Goal: Task Accomplishment & Management: Complete application form

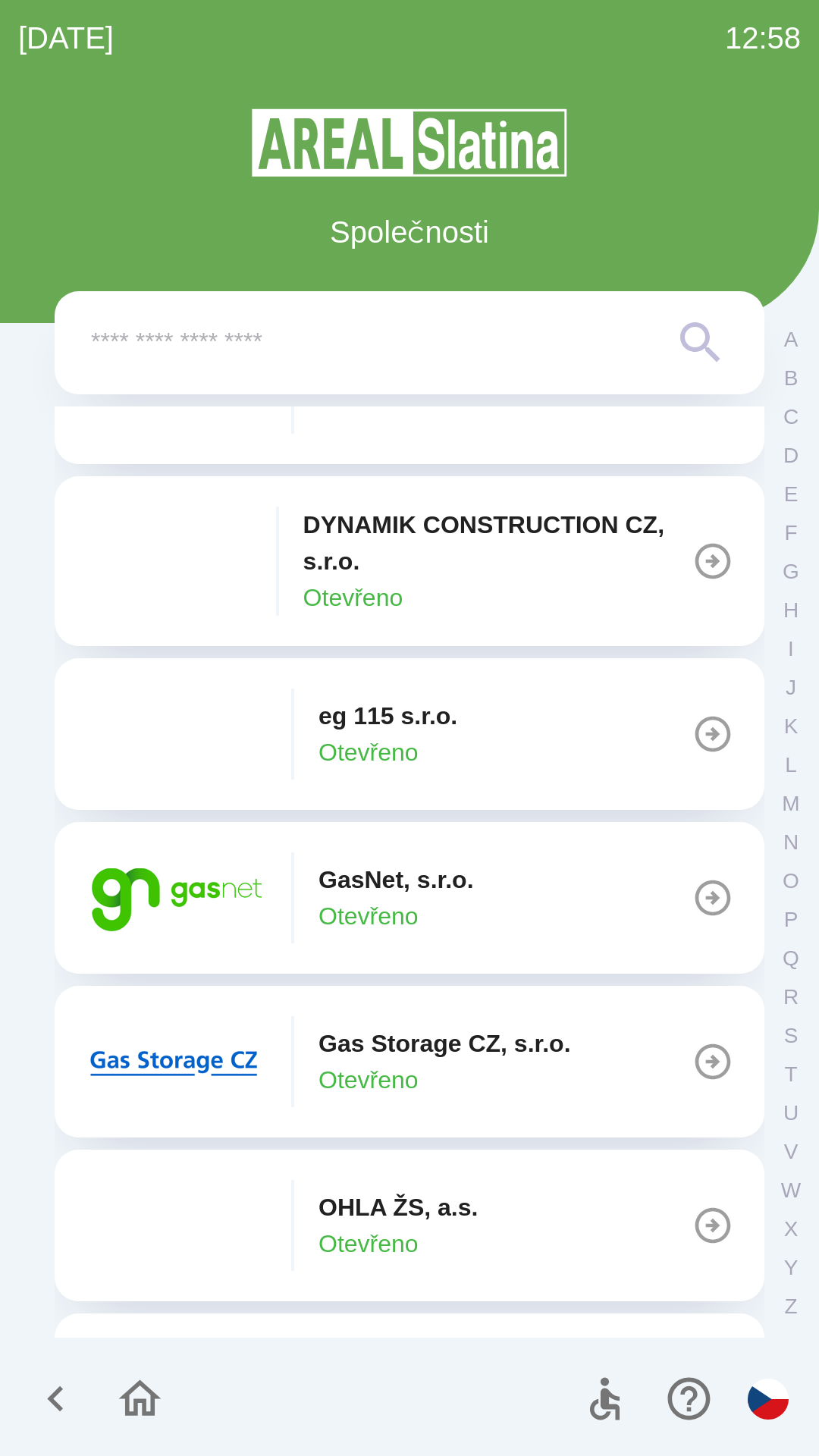
scroll to position [768, 0]
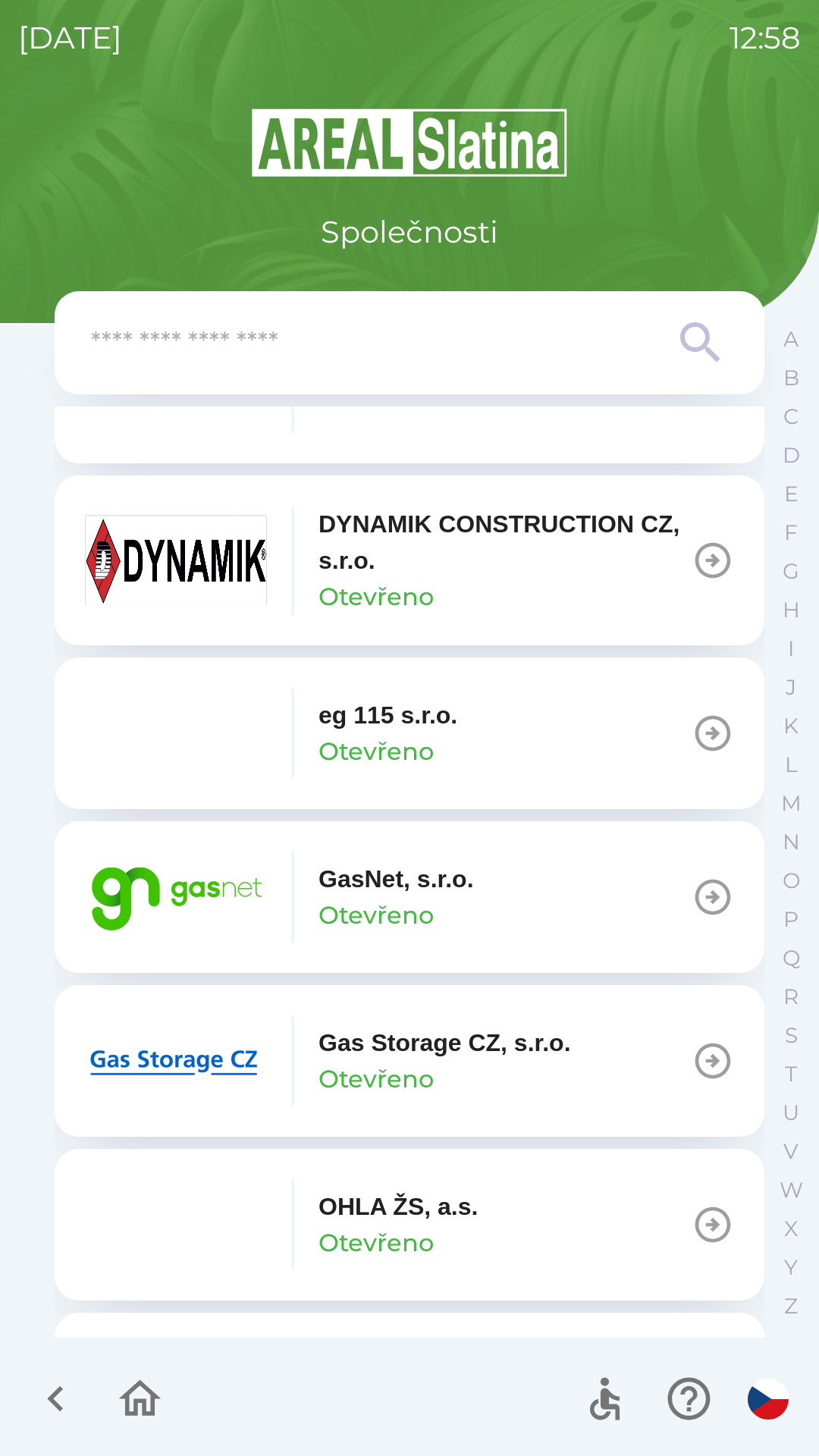
click at [395, 893] on p "GasNet, s.r.o." at bounding box center [396, 879] width 155 height 36
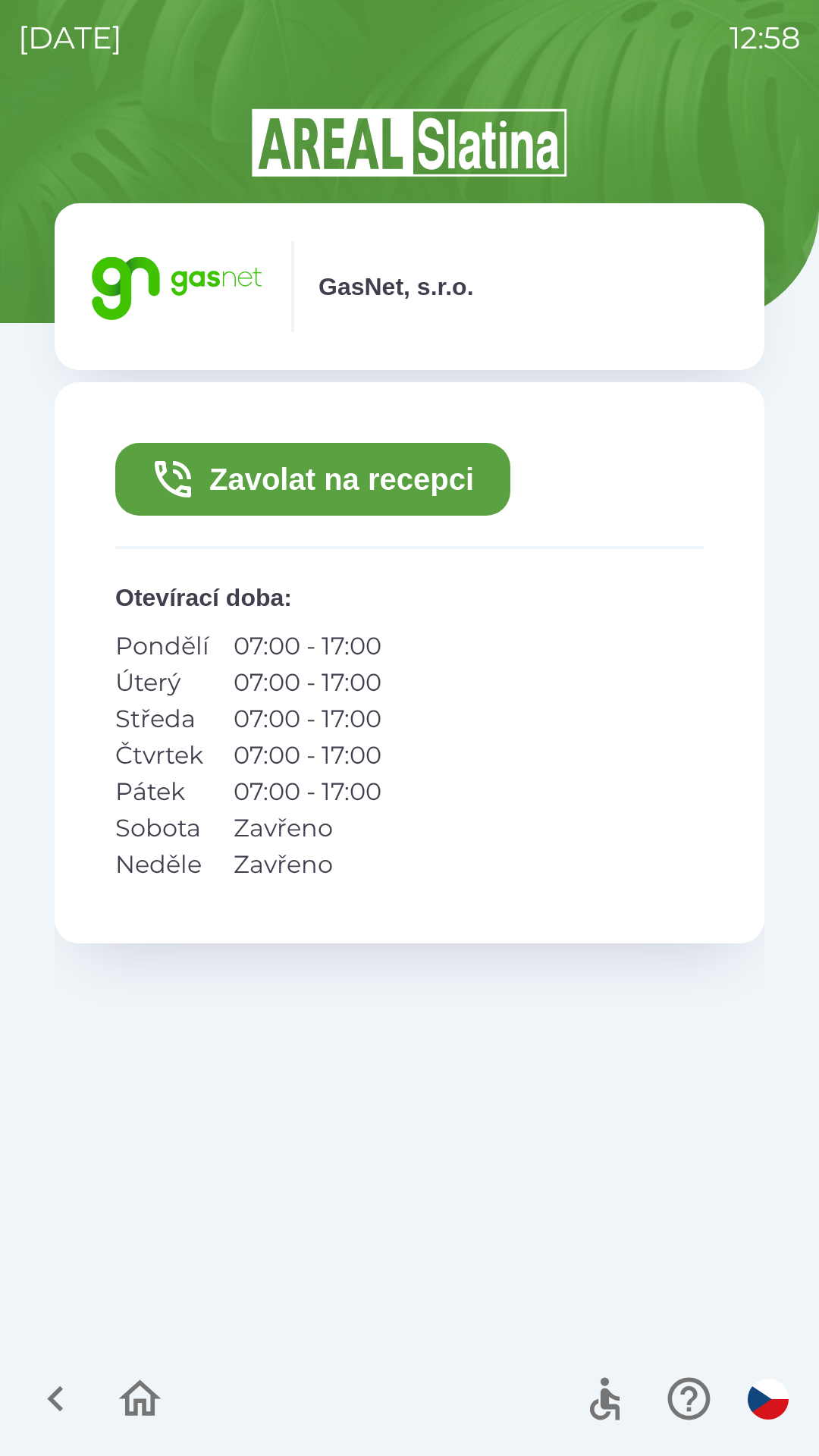
click at [431, 475] on button "Zavolat na recepci" at bounding box center [313, 479] width 395 height 73
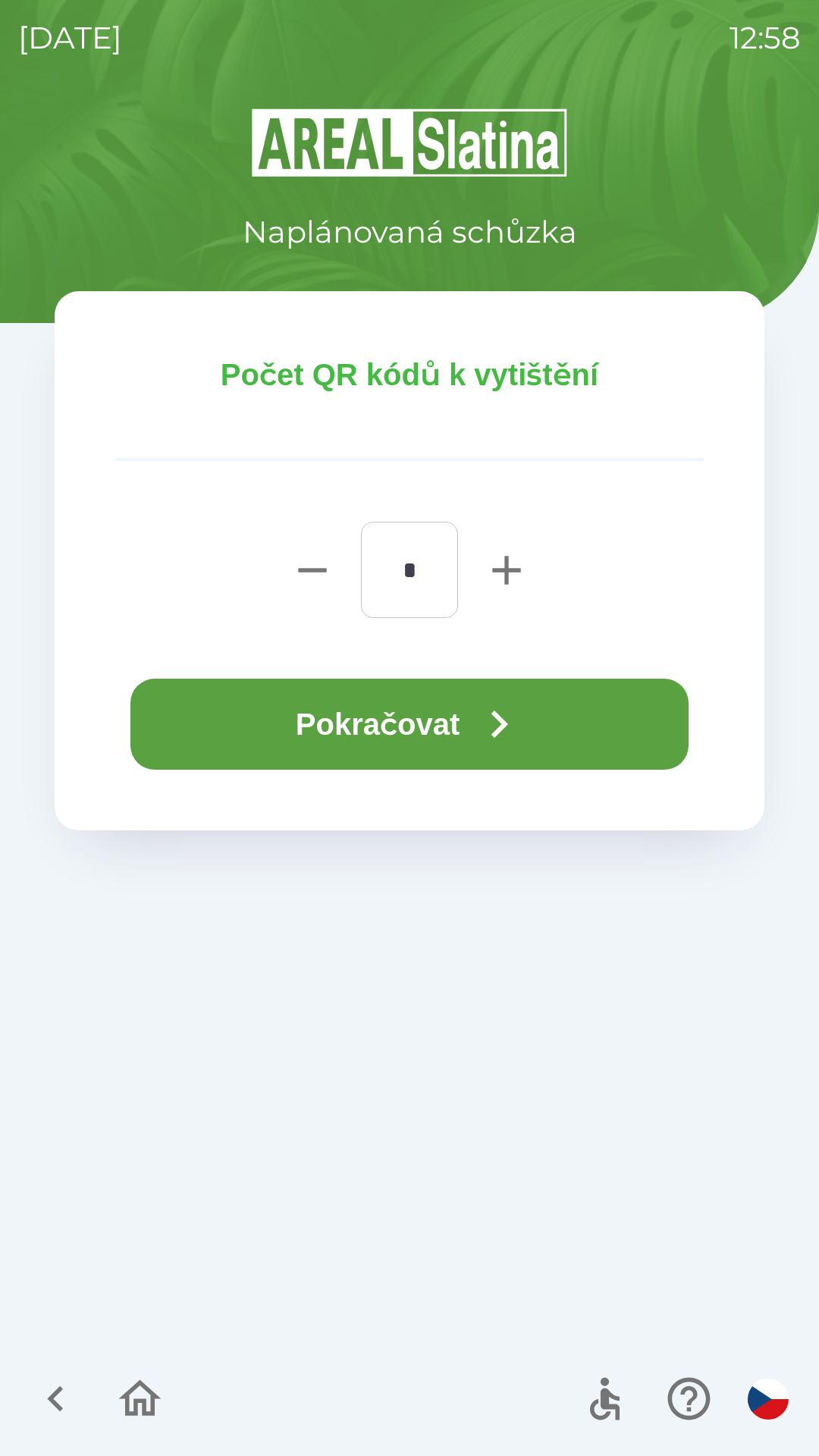
click at [447, 709] on button "Pokračovat" at bounding box center [410, 724] width 558 height 91
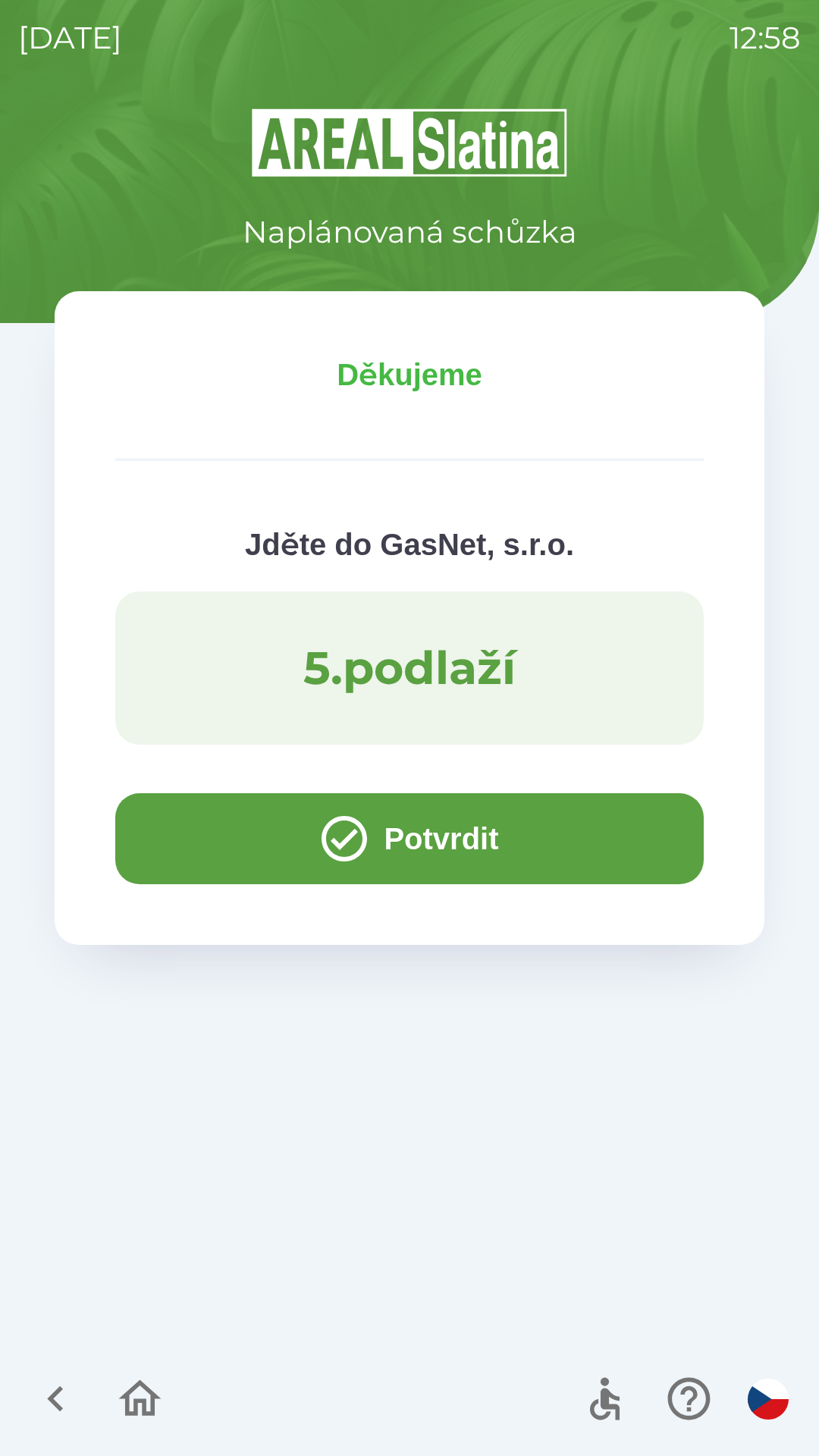
click at [446, 839] on button "Potvrdit" at bounding box center [410, 839] width 589 height 91
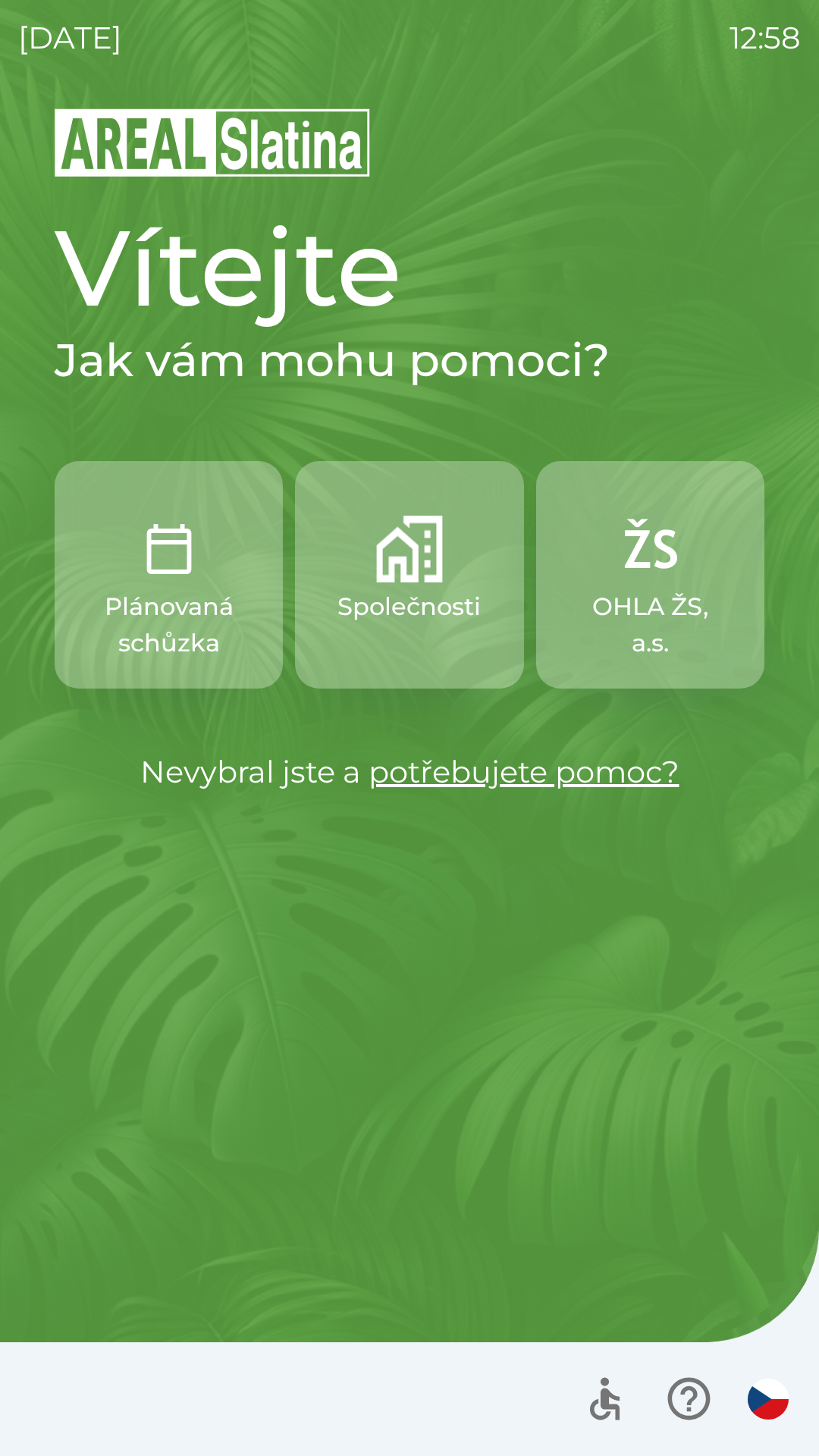
click at [400, 555] on img "button" at bounding box center [410, 549] width 67 height 67
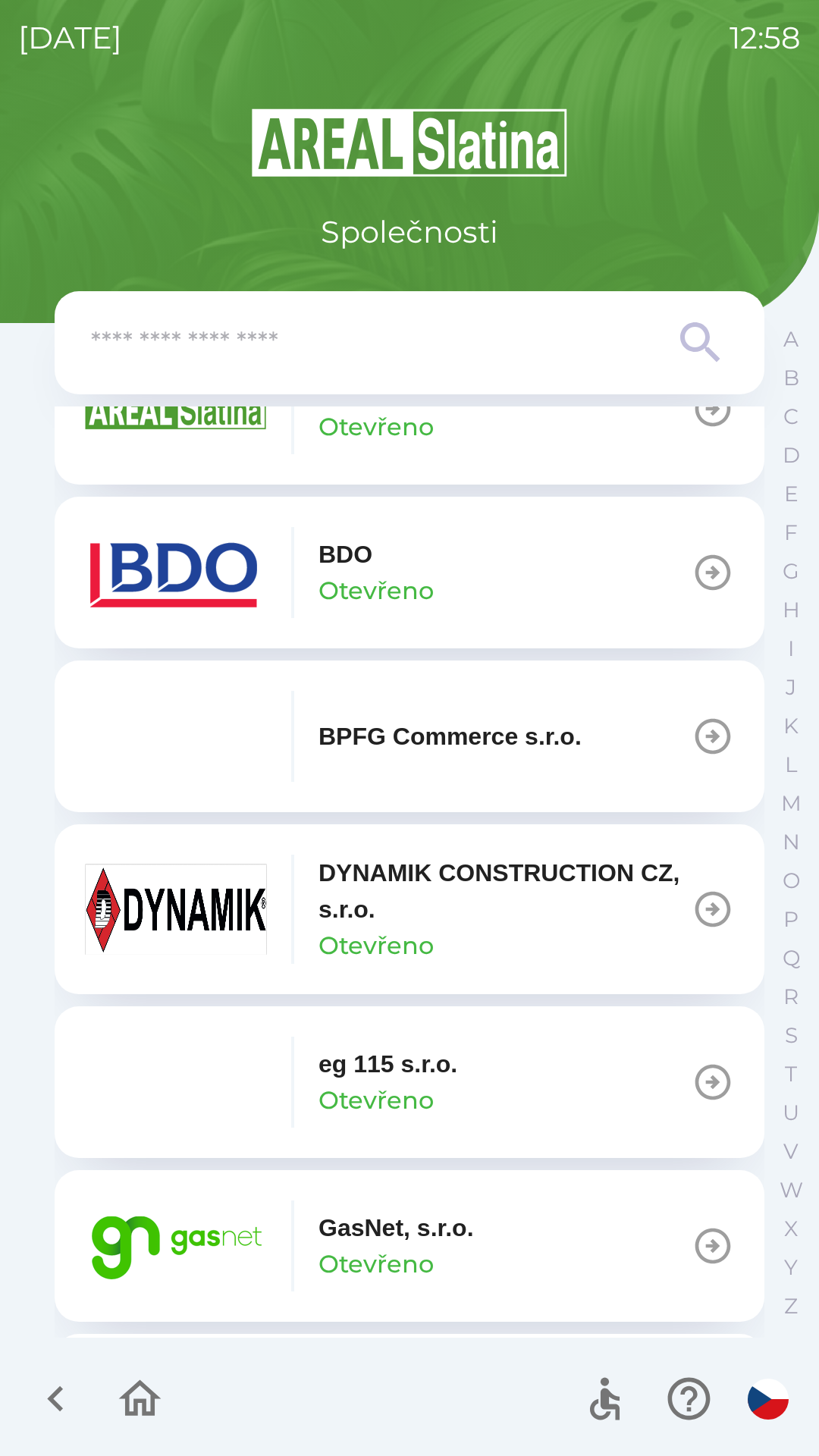
scroll to position [420, 0]
click at [456, 1226] on p "GasNet, s.r.o." at bounding box center [396, 1227] width 155 height 36
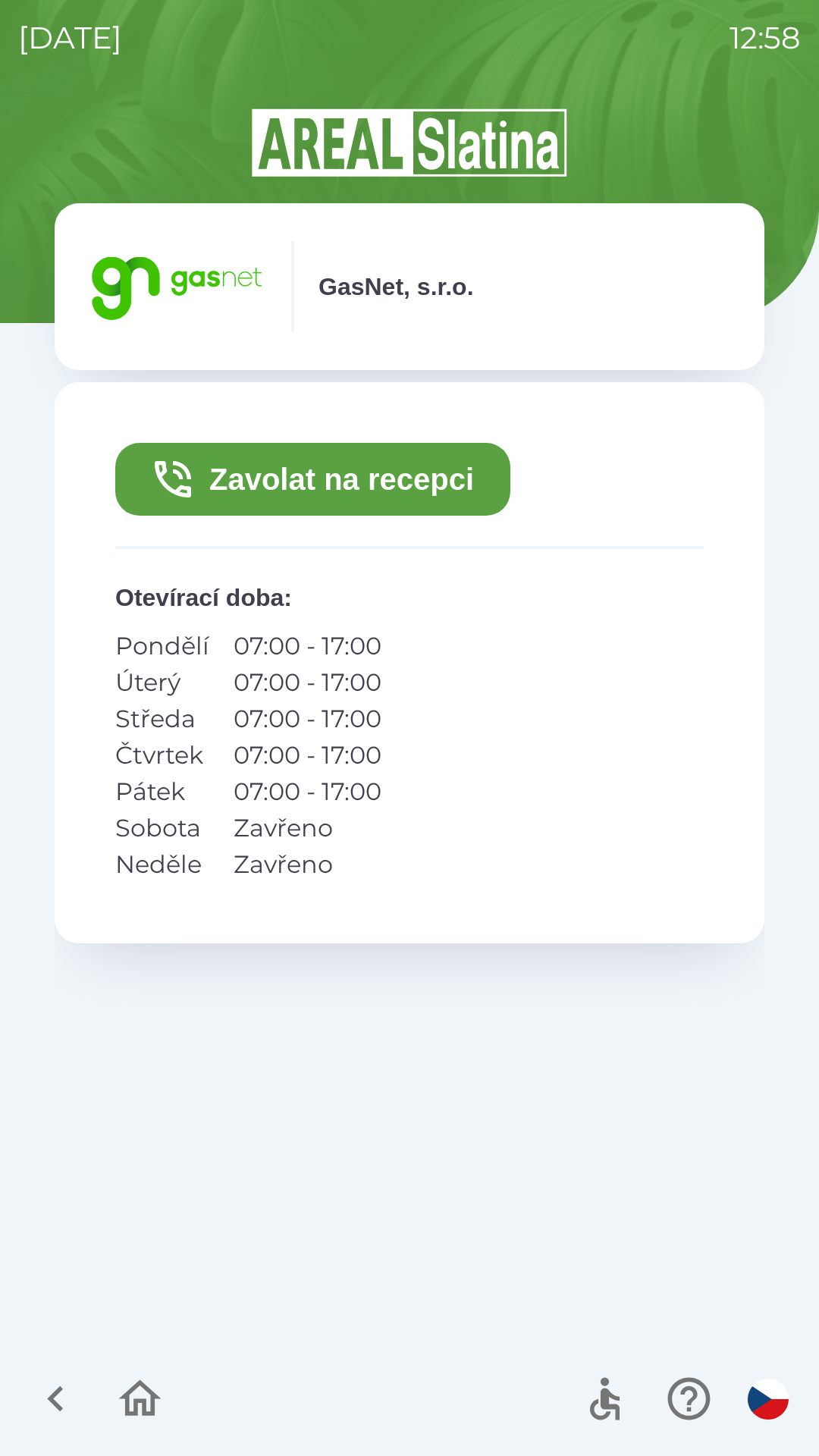
click at [387, 495] on button "Zavolat na recepci" at bounding box center [313, 479] width 395 height 73
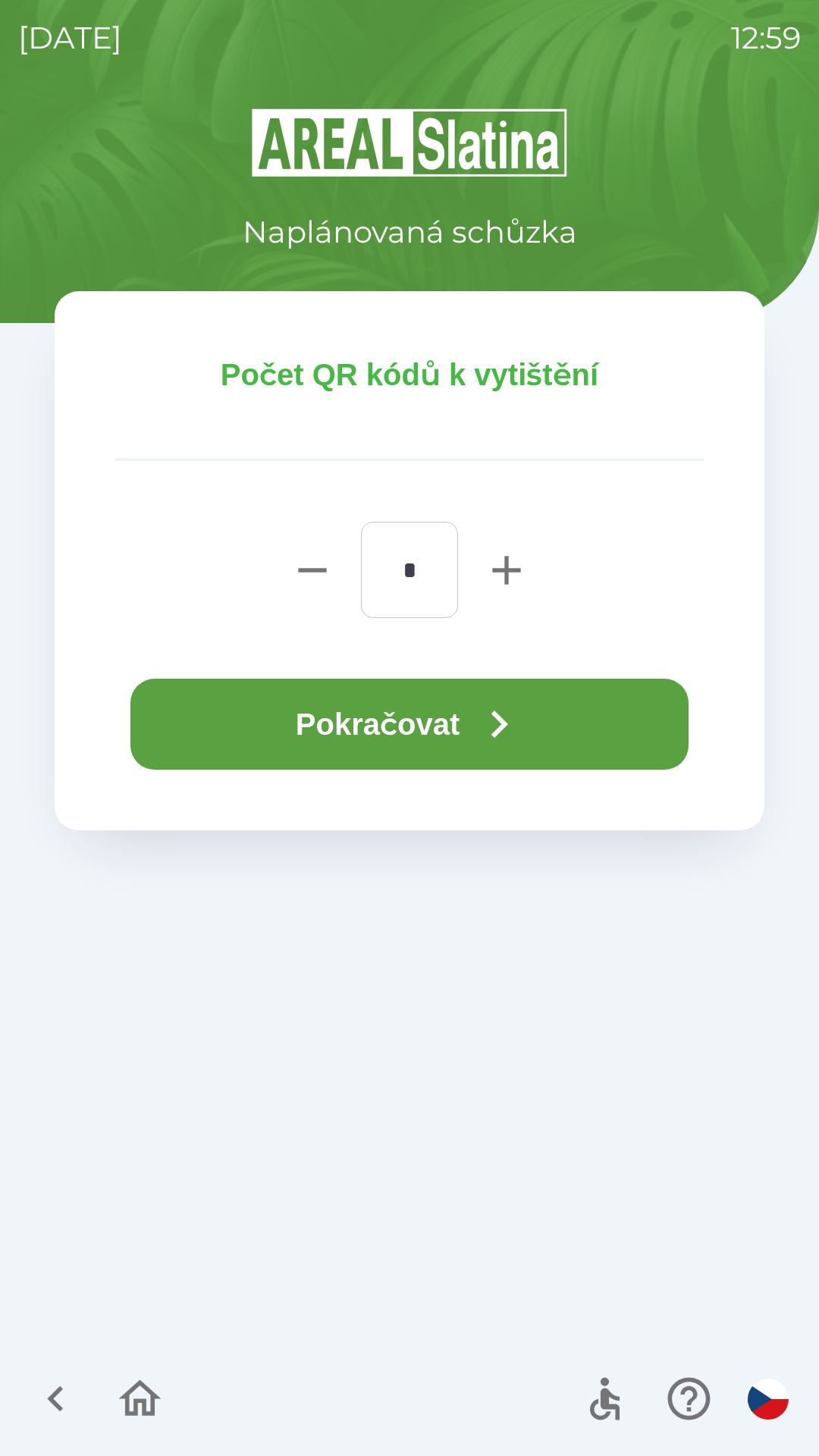
click at [448, 710] on button "Pokračovat" at bounding box center [410, 724] width 558 height 91
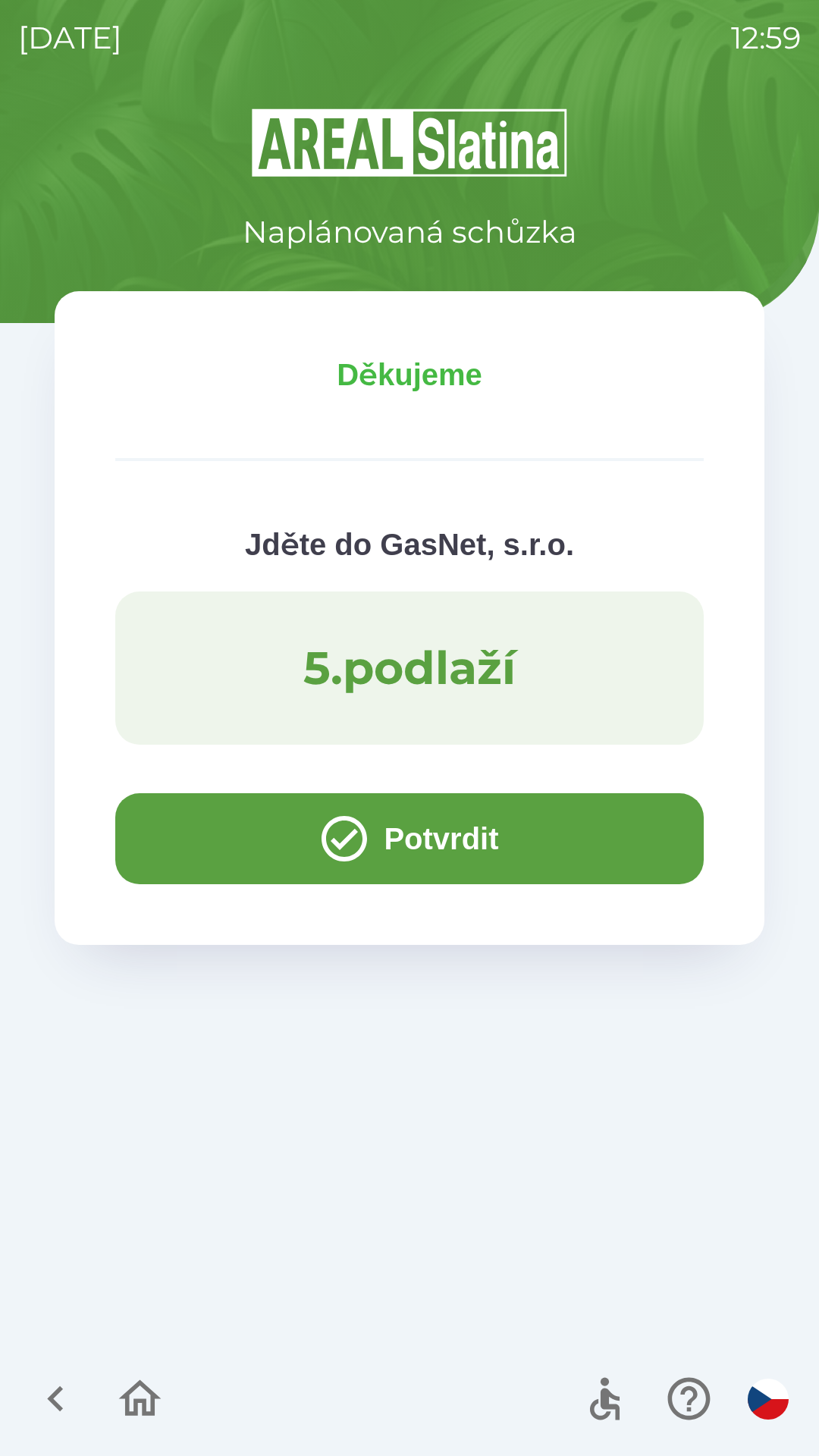
click at [400, 809] on button "Potvrdit" at bounding box center [410, 839] width 589 height 91
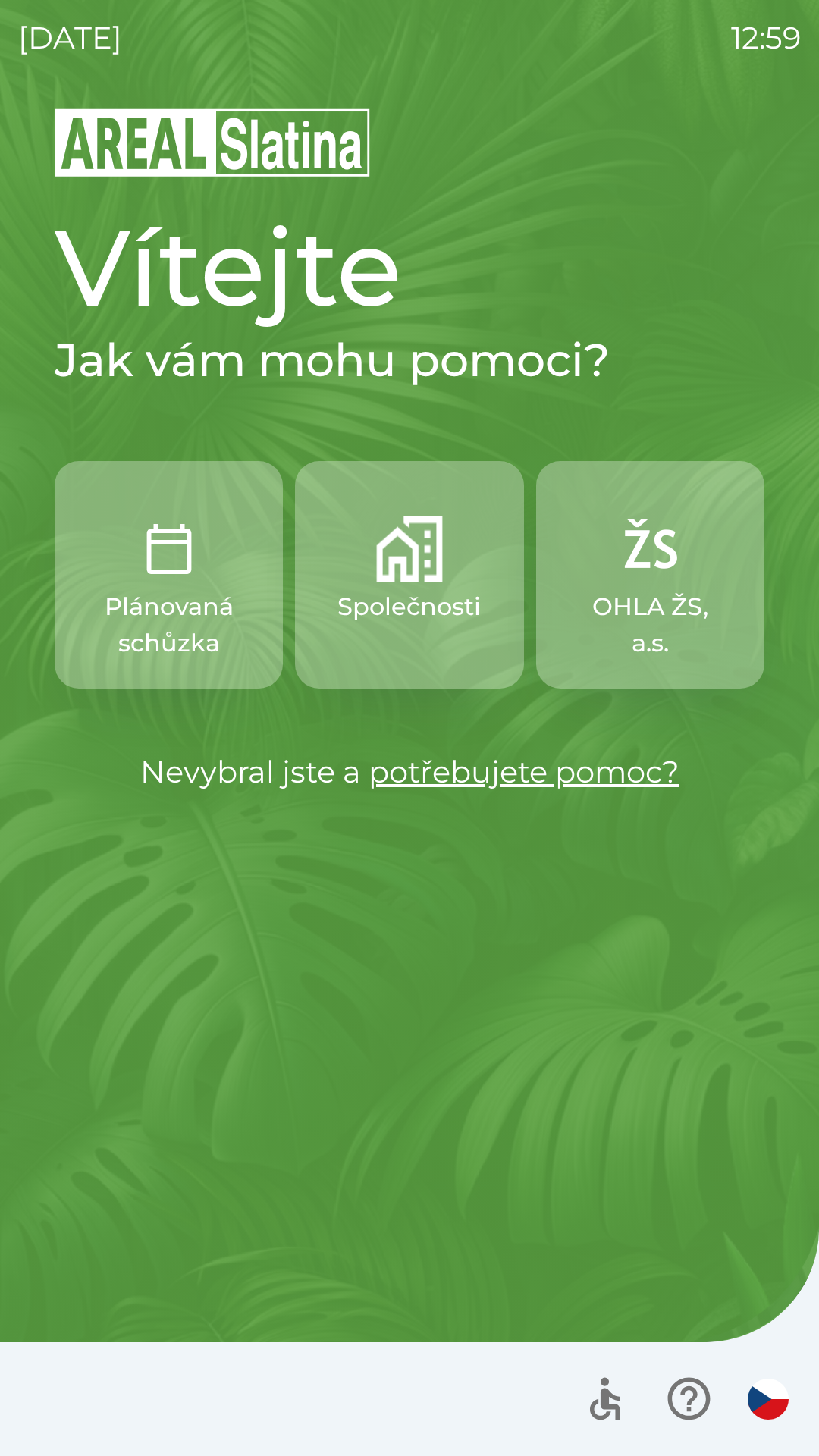
click at [404, 591] on p "Společnosti" at bounding box center [410, 607] width 144 height 36
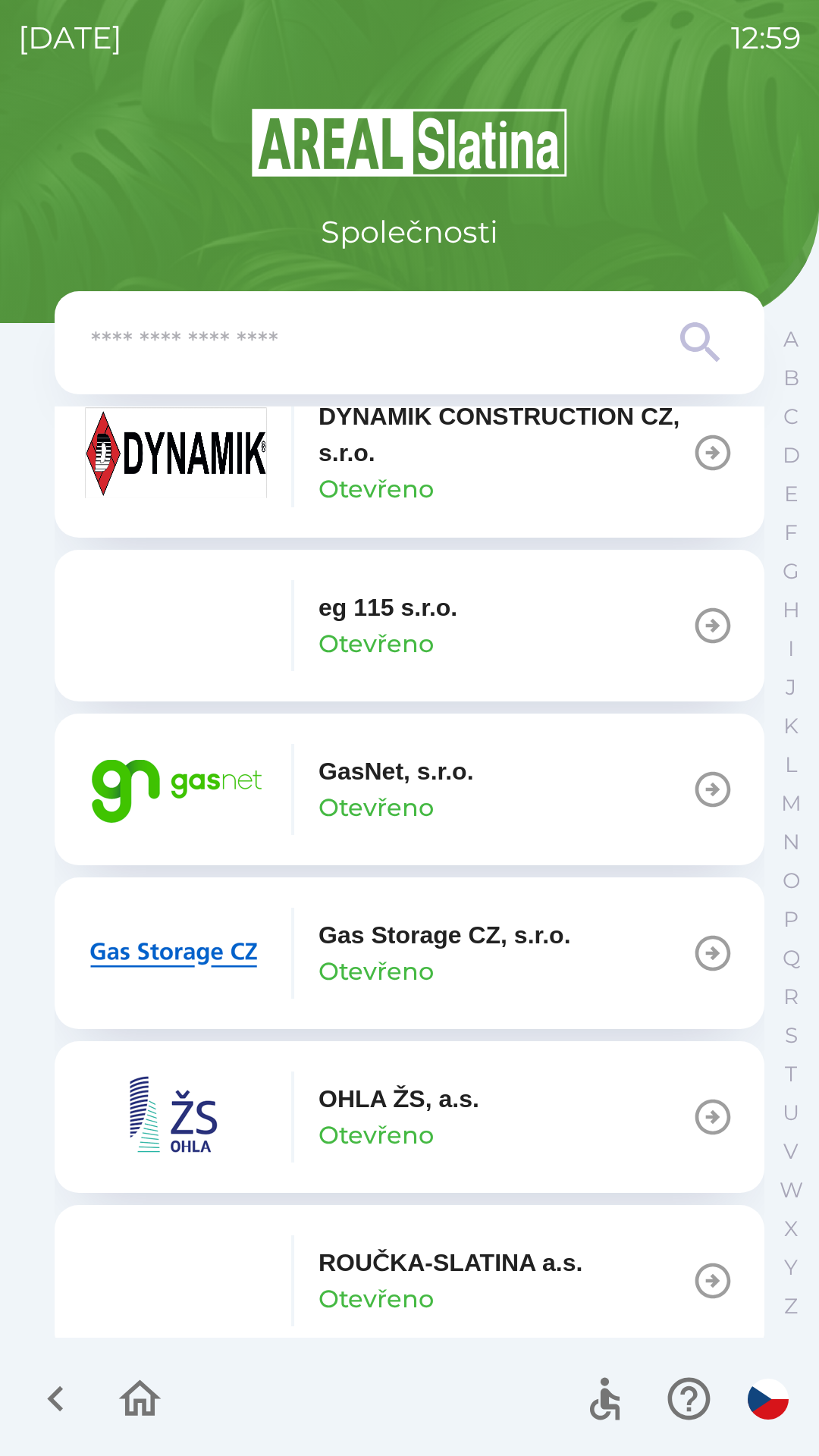
scroll to position [907, 0]
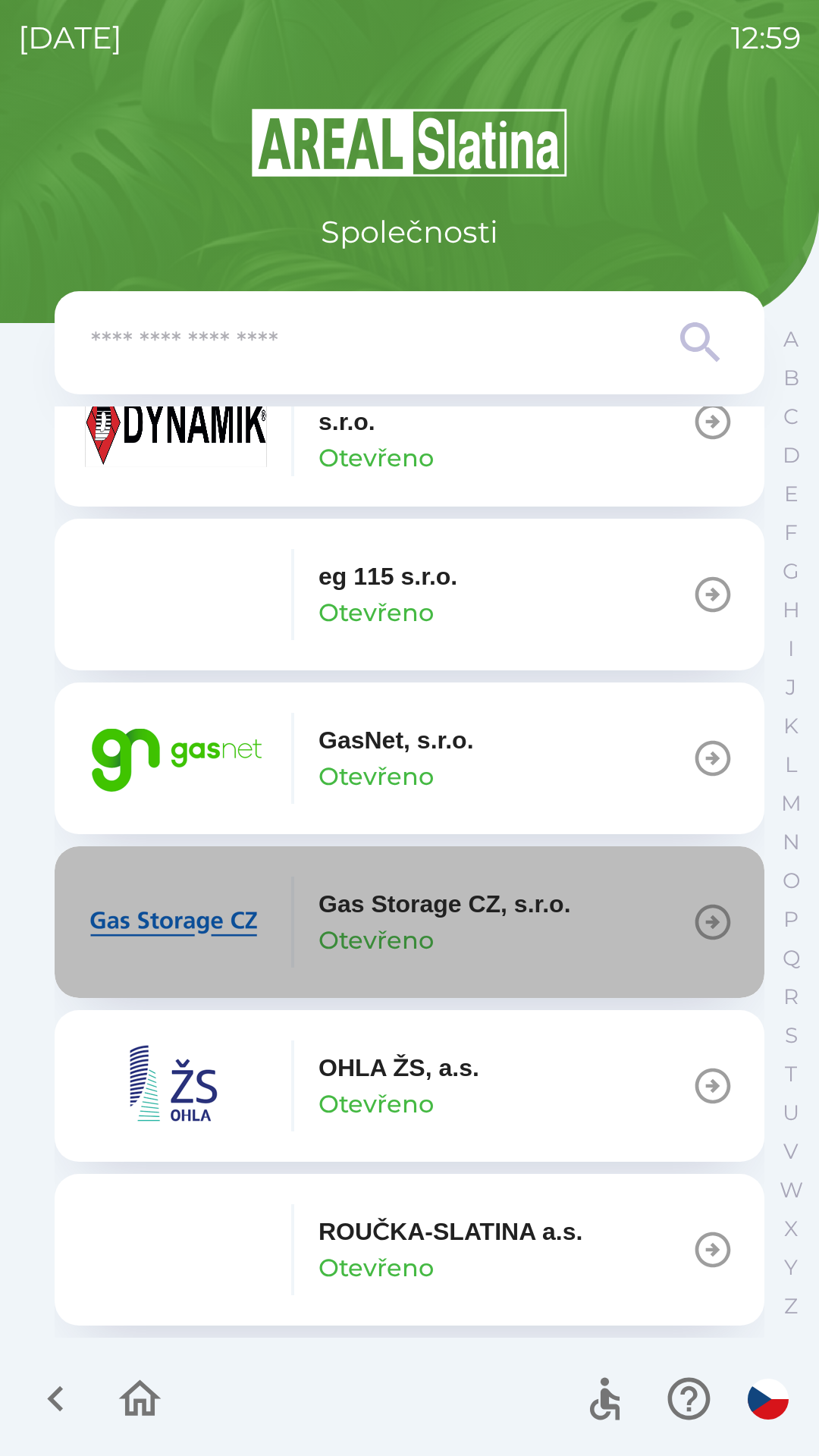
click at [433, 909] on p "Gas Storage CZ, s.r.o." at bounding box center [445, 904] width 253 height 36
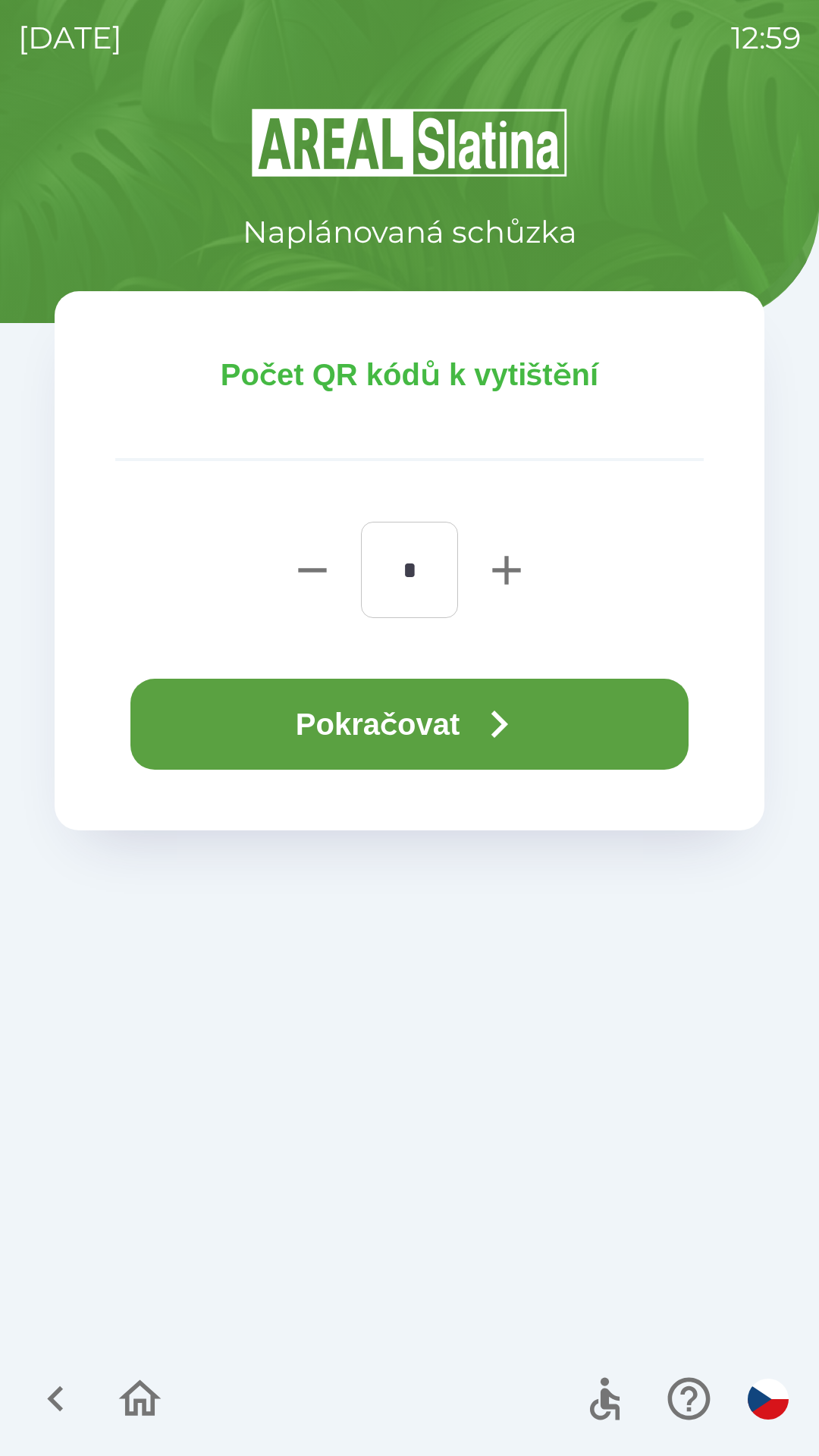
click at [426, 724] on button "Pokračovat" at bounding box center [410, 724] width 558 height 91
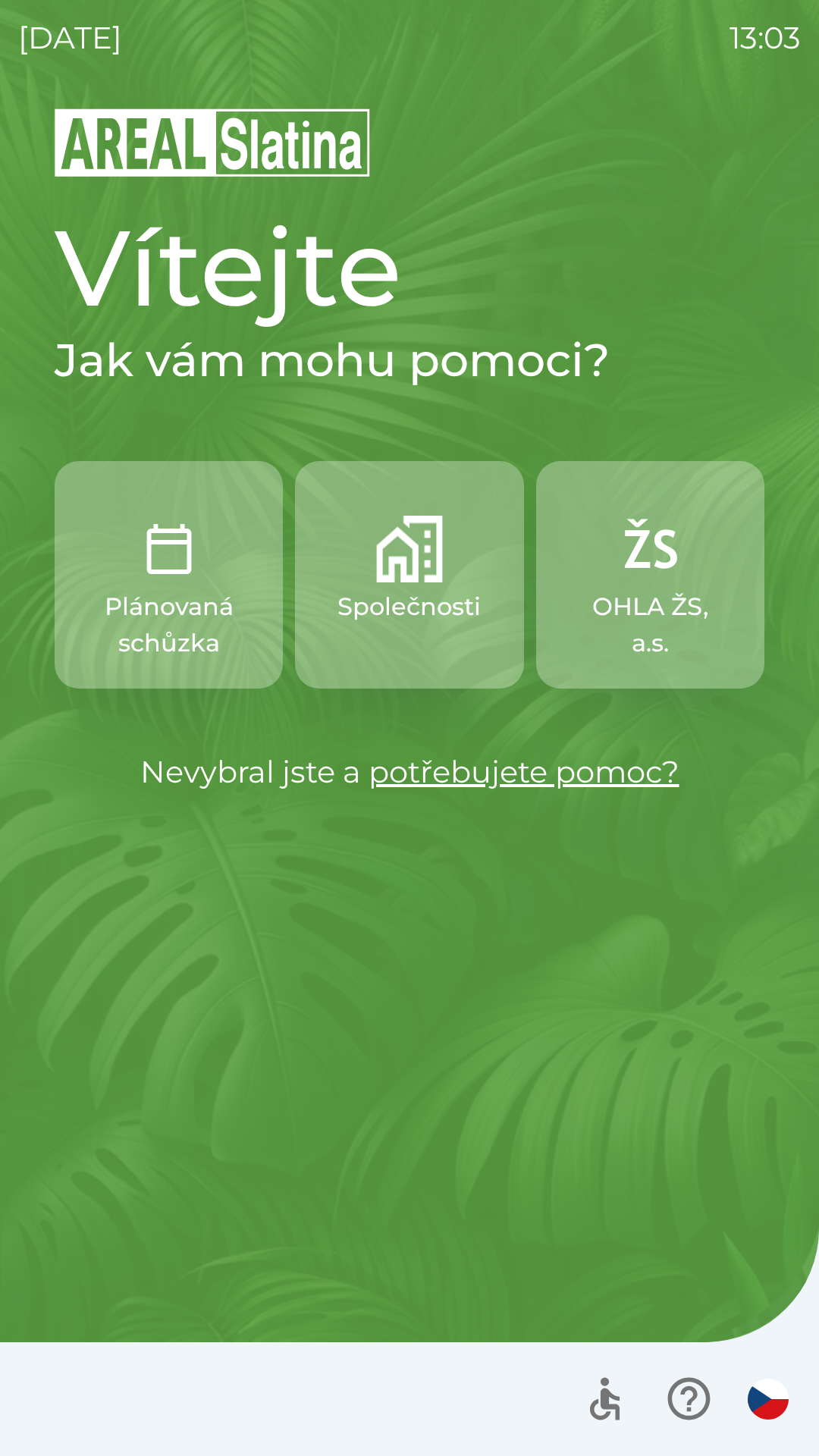
click at [397, 560] on img "button" at bounding box center [410, 549] width 67 height 67
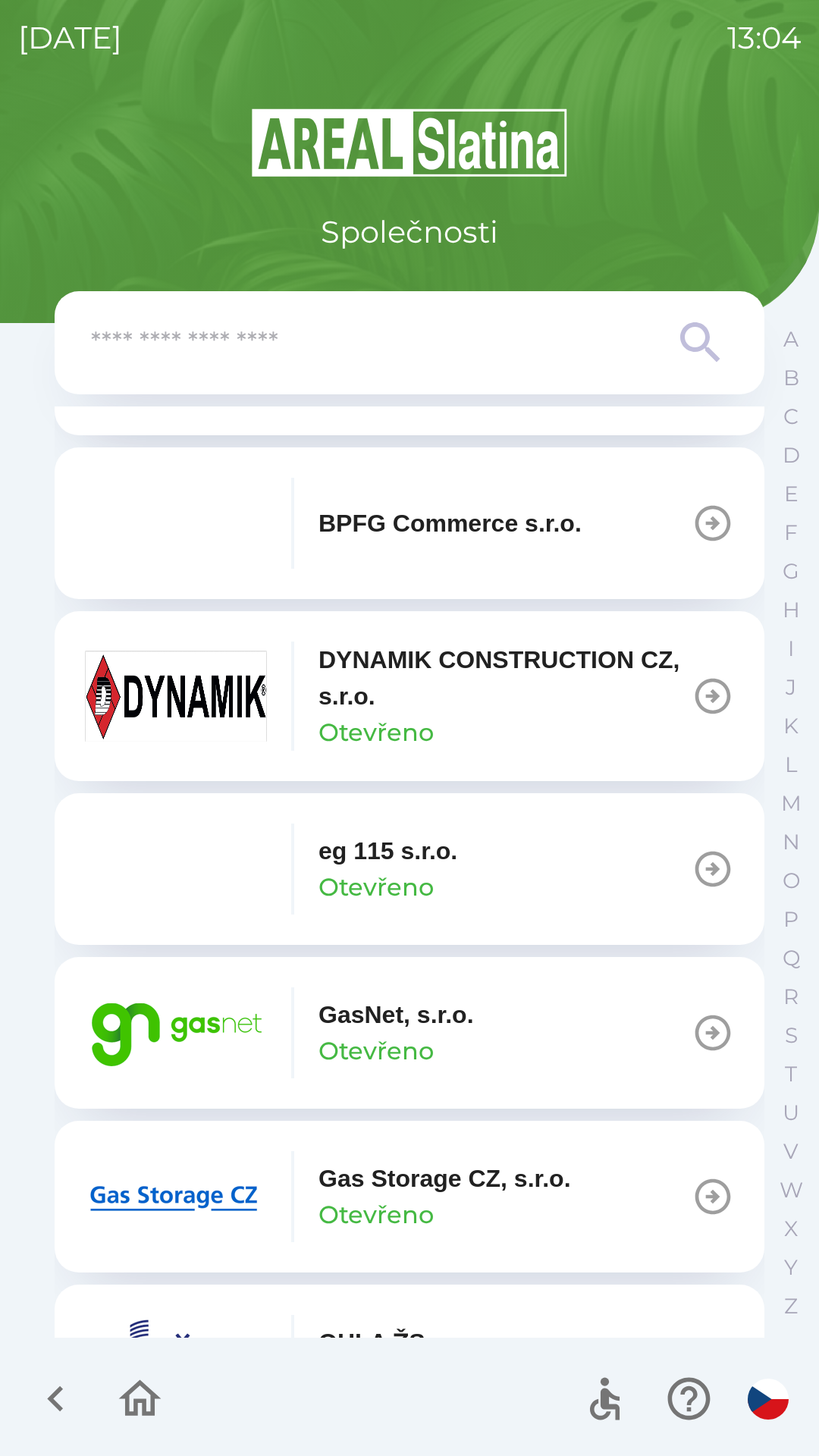
scroll to position [633, 0]
click at [410, 1018] on p "GasNet, s.r.o." at bounding box center [396, 1014] width 155 height 36
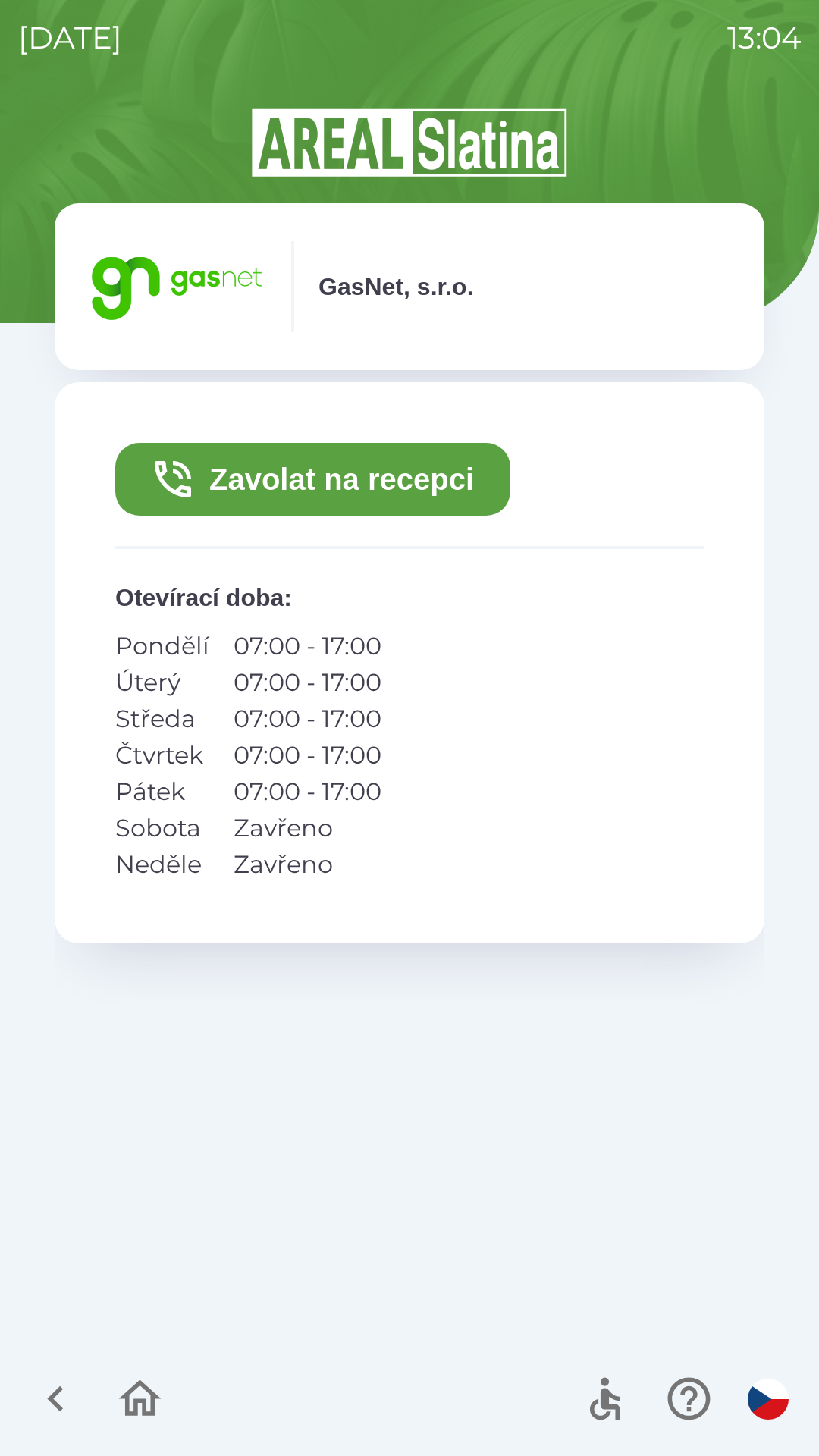
click at [385, 475] on button "Zavolat na recepci" at bounding box center [313, 479] width 395 height 73
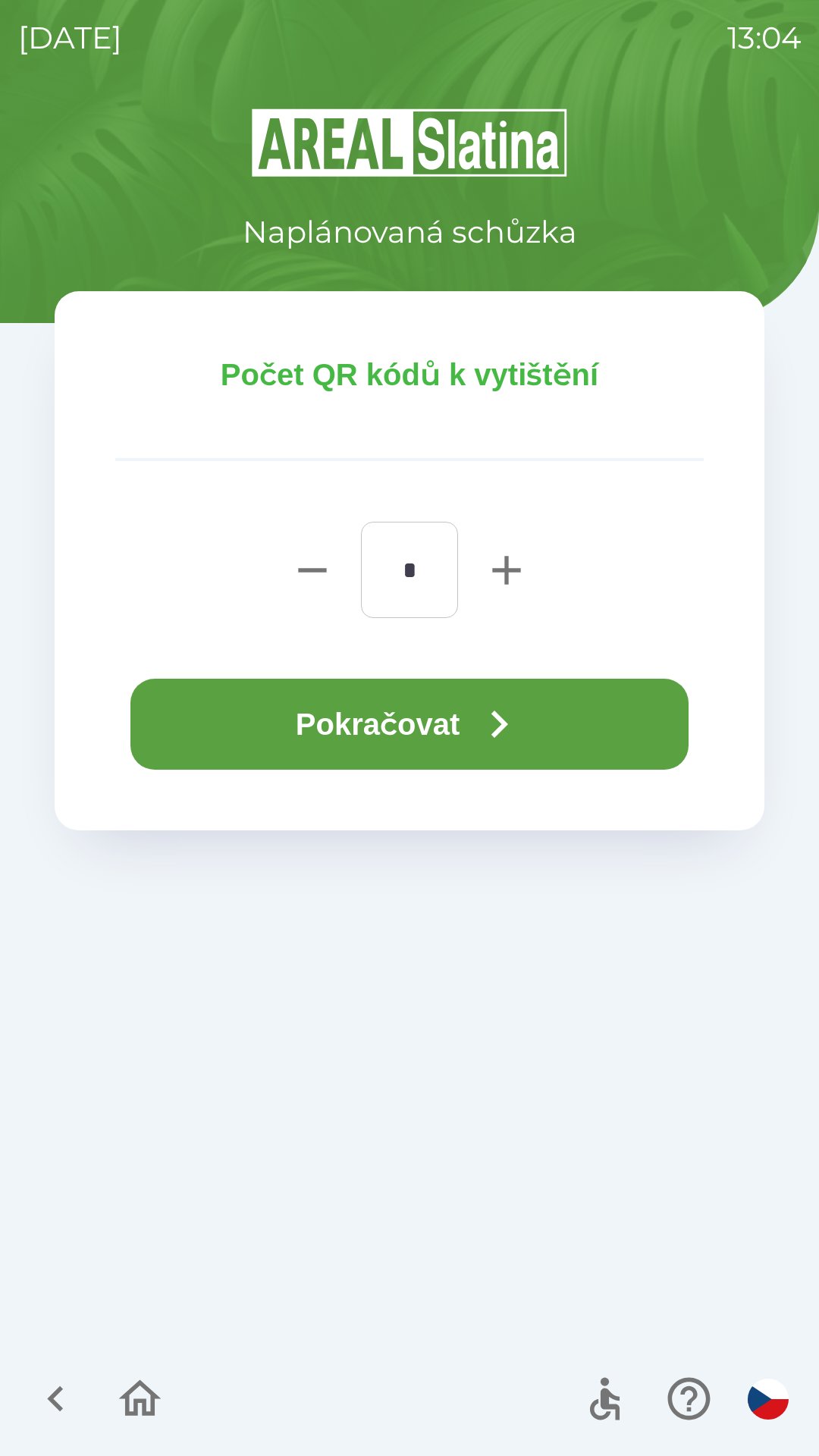
click at [402, 738] on button "Pokračovat" at bounding box center [410, 724] width 558 height 91
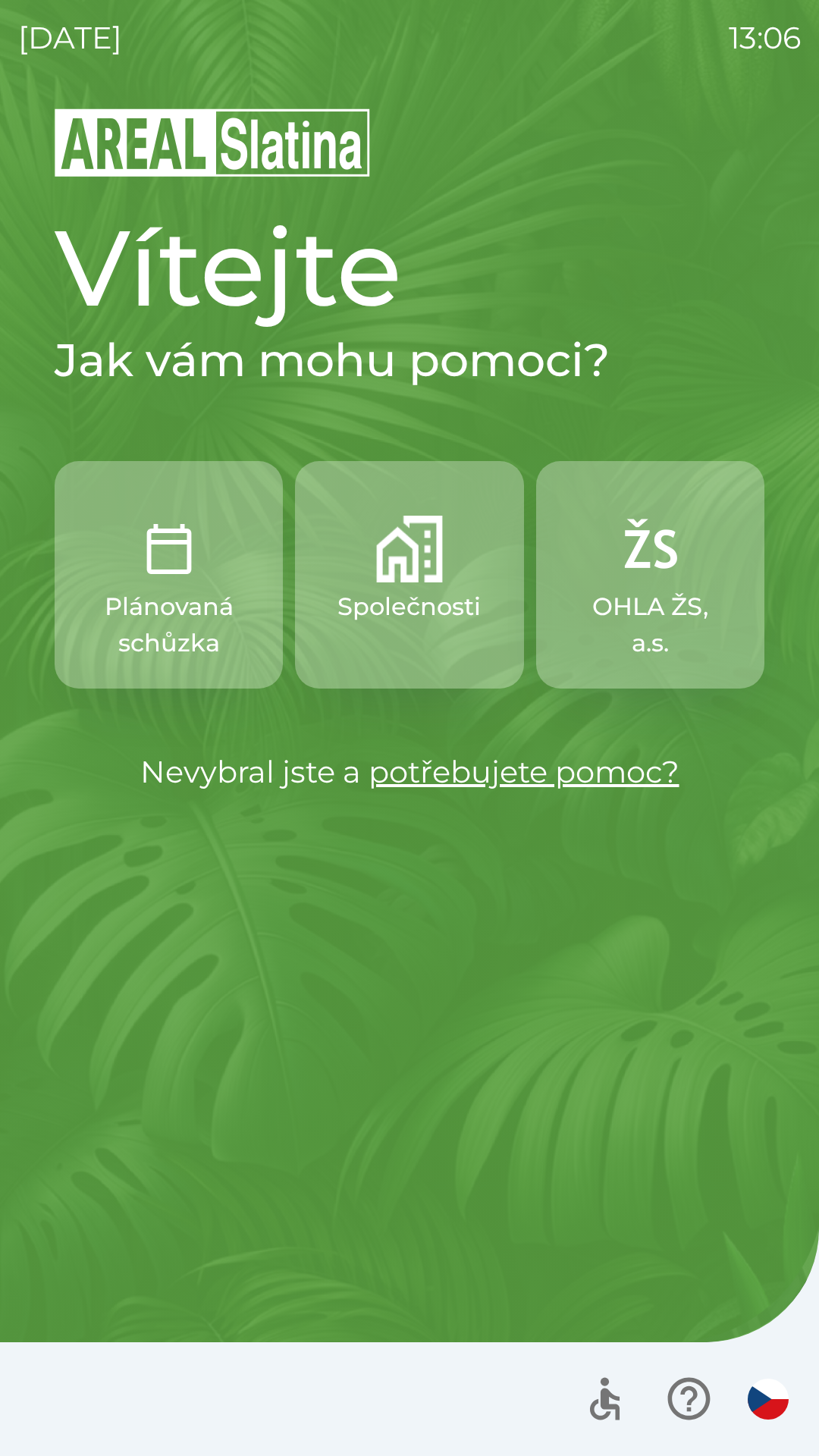
click at [765, 1402] on img "button" at bounding box center [769, 1399] width 41 height 41
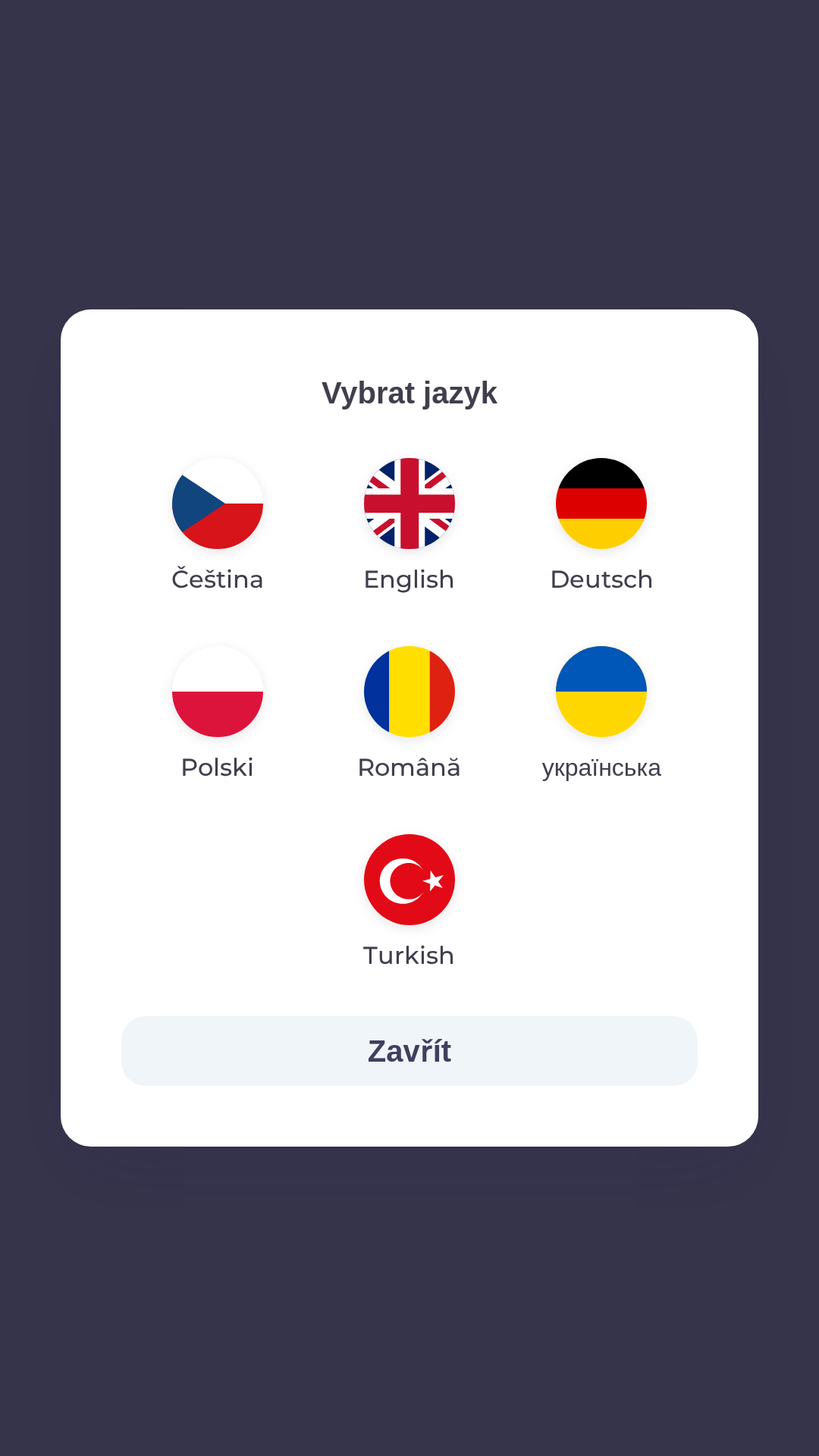
click at [412, 513] on img "button" at bounding box center [410, 503] width 91 height 91
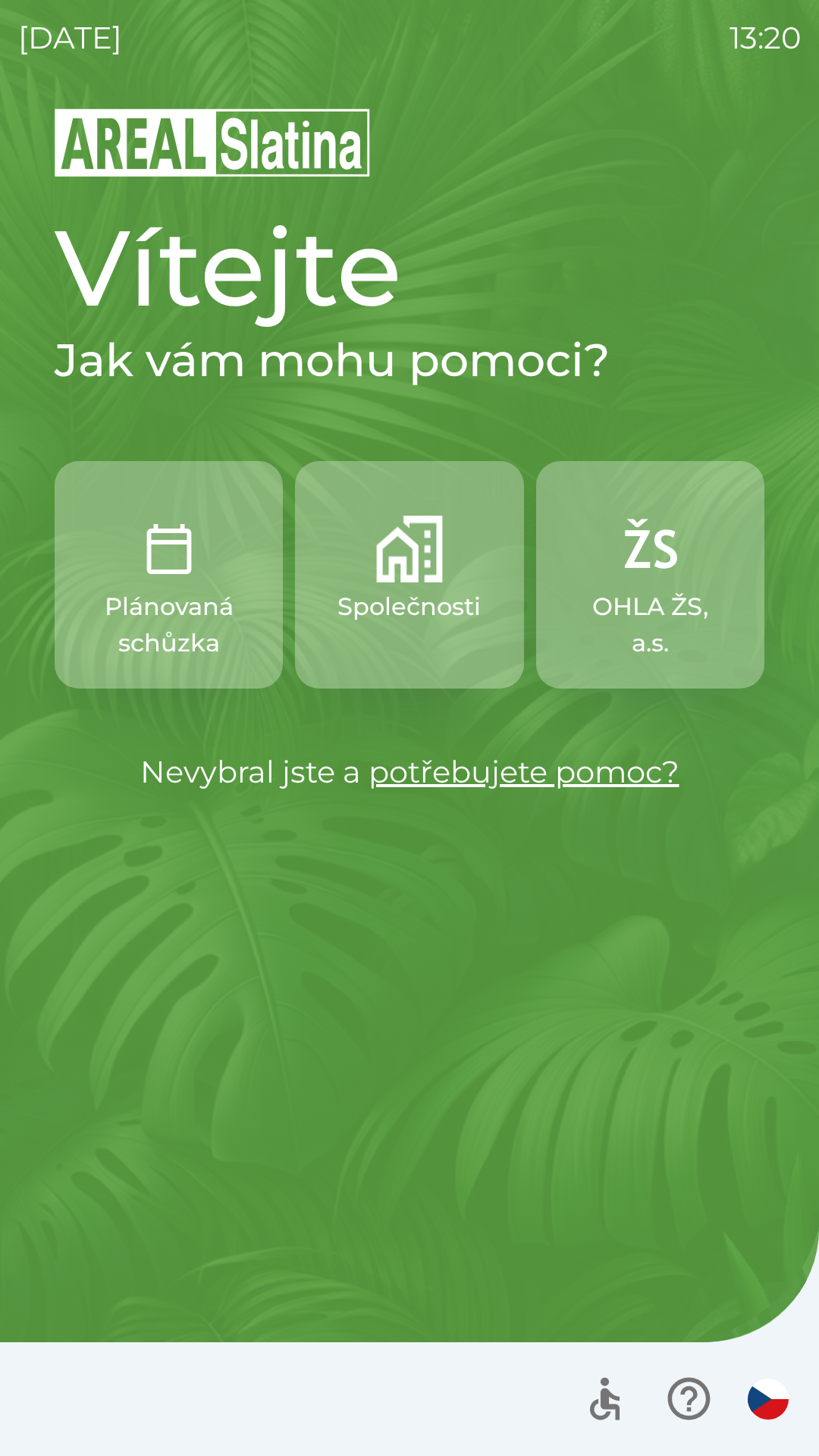
click at [403, 586] on button "Společnosti" at bounding box center [409, 575] width 229 height 228
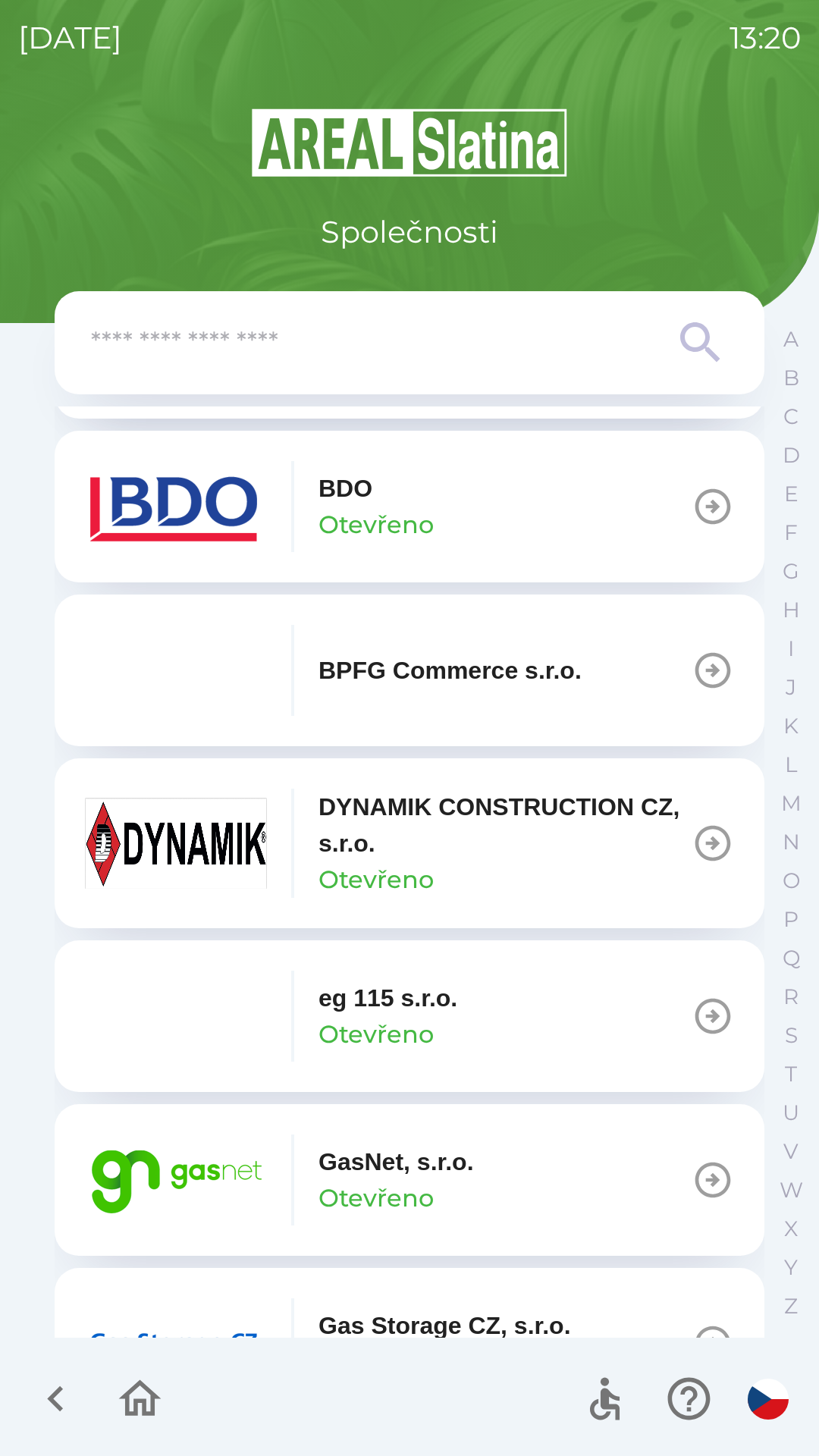
scroll to position [517, 0]
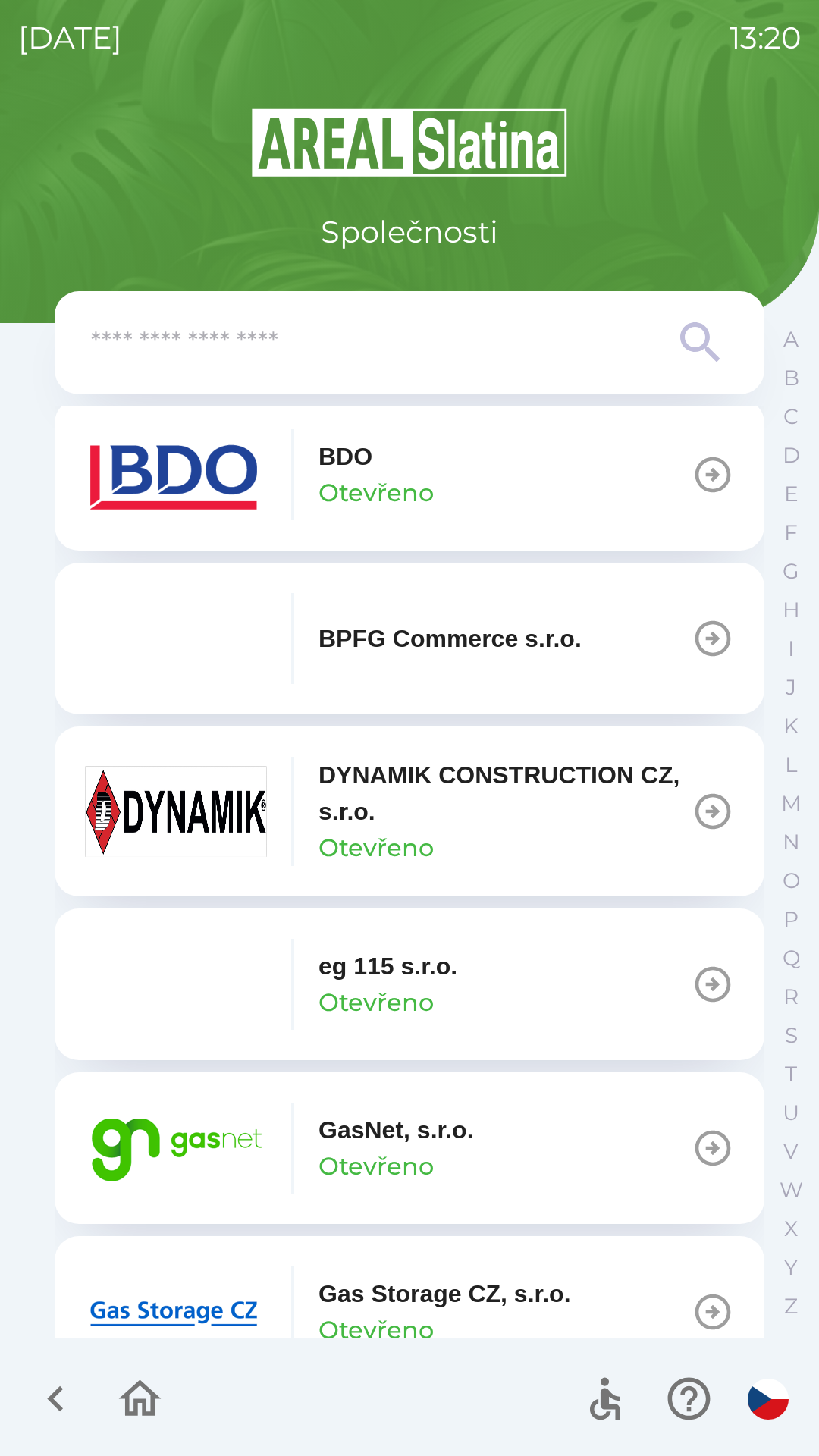
click at [410, 1159] on p "Otevřeno" at bounding box center [376, 1166] width 116 height 36
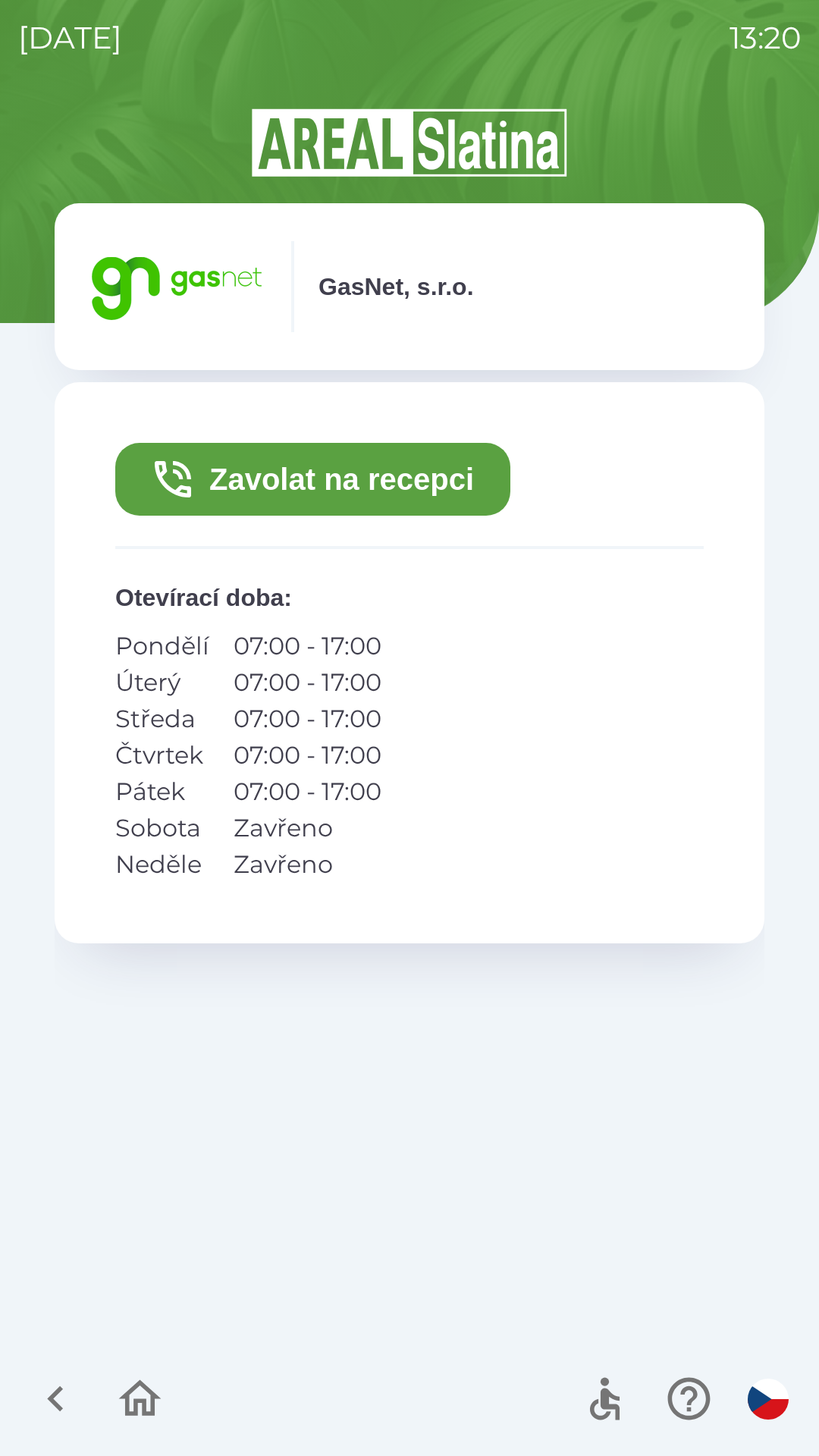
click at [400, 490] on button "Zavolat na recepci" at bounding box center [313, 479] width 395 height 73
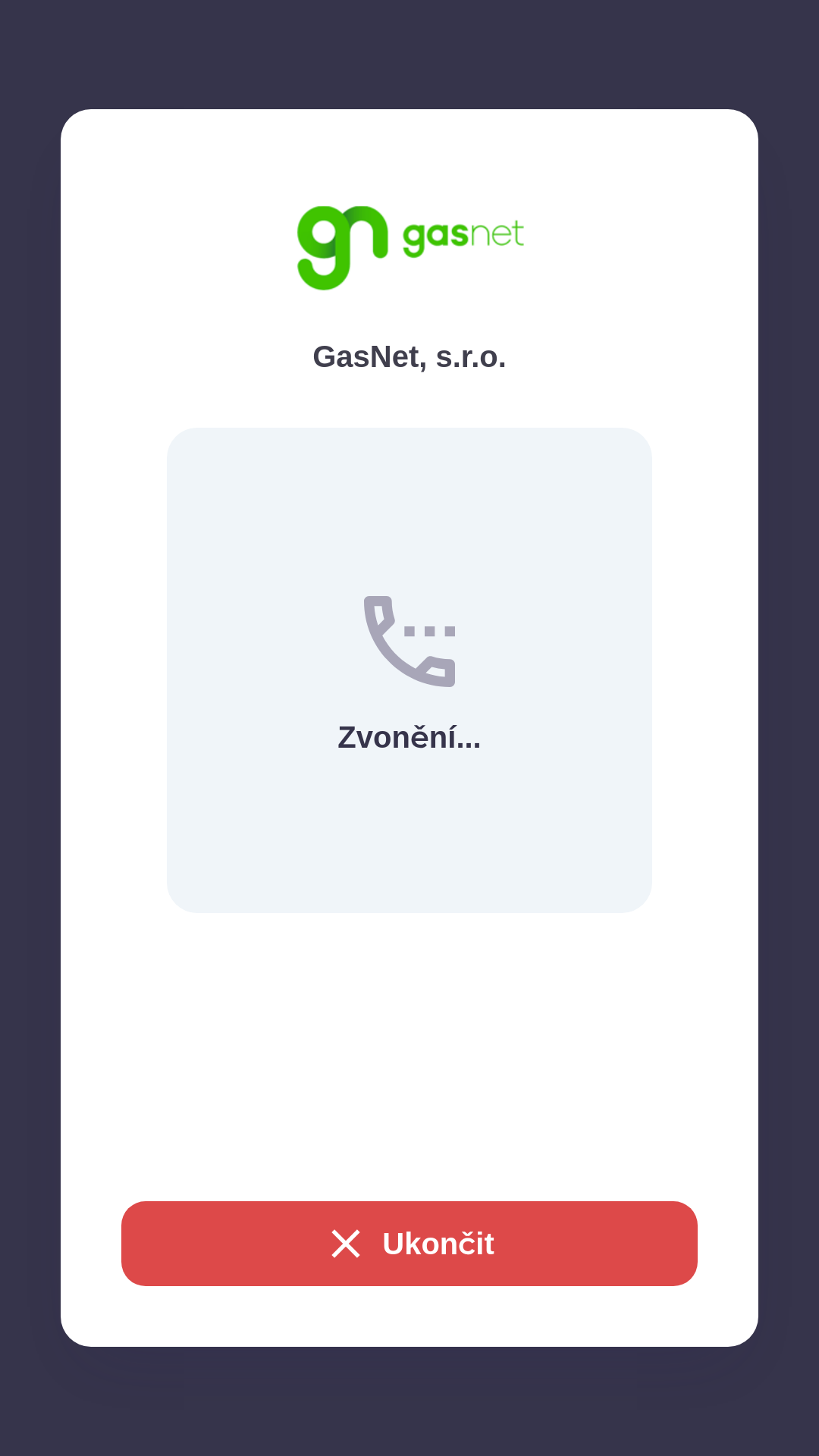
click at [428, 1237] on button "Ukončit" at bounding box center [410, 1243] width 576 height 85
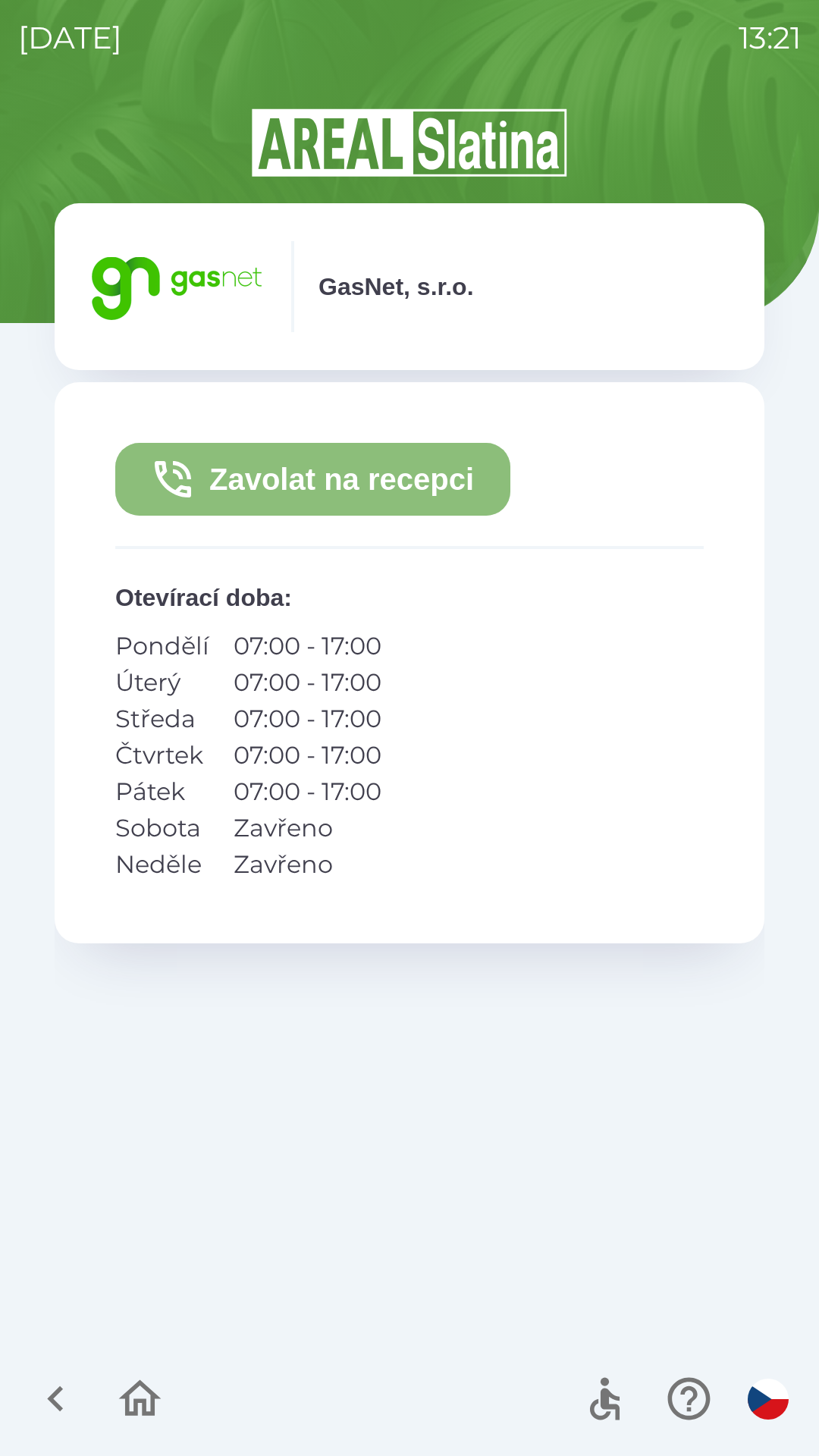
click at [372, 468] on button "Zavolat na recepci" at bounding box center [313, 479] width 395 height 73
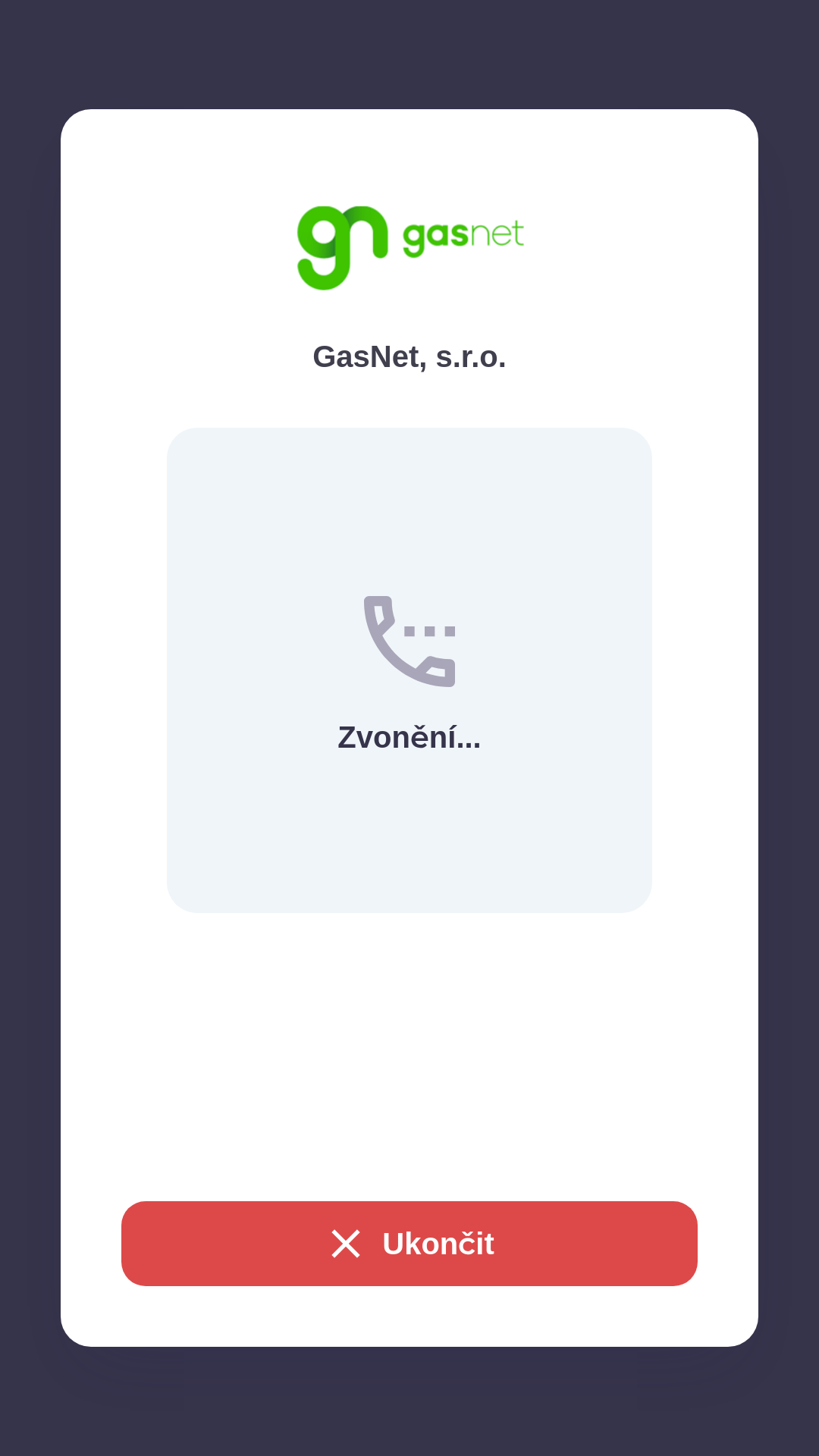
click at [4, 0] on div "GasNet, s.r.o. Zvonění... Ukončit" at bounding box center [410, 728] width 819 height 1456
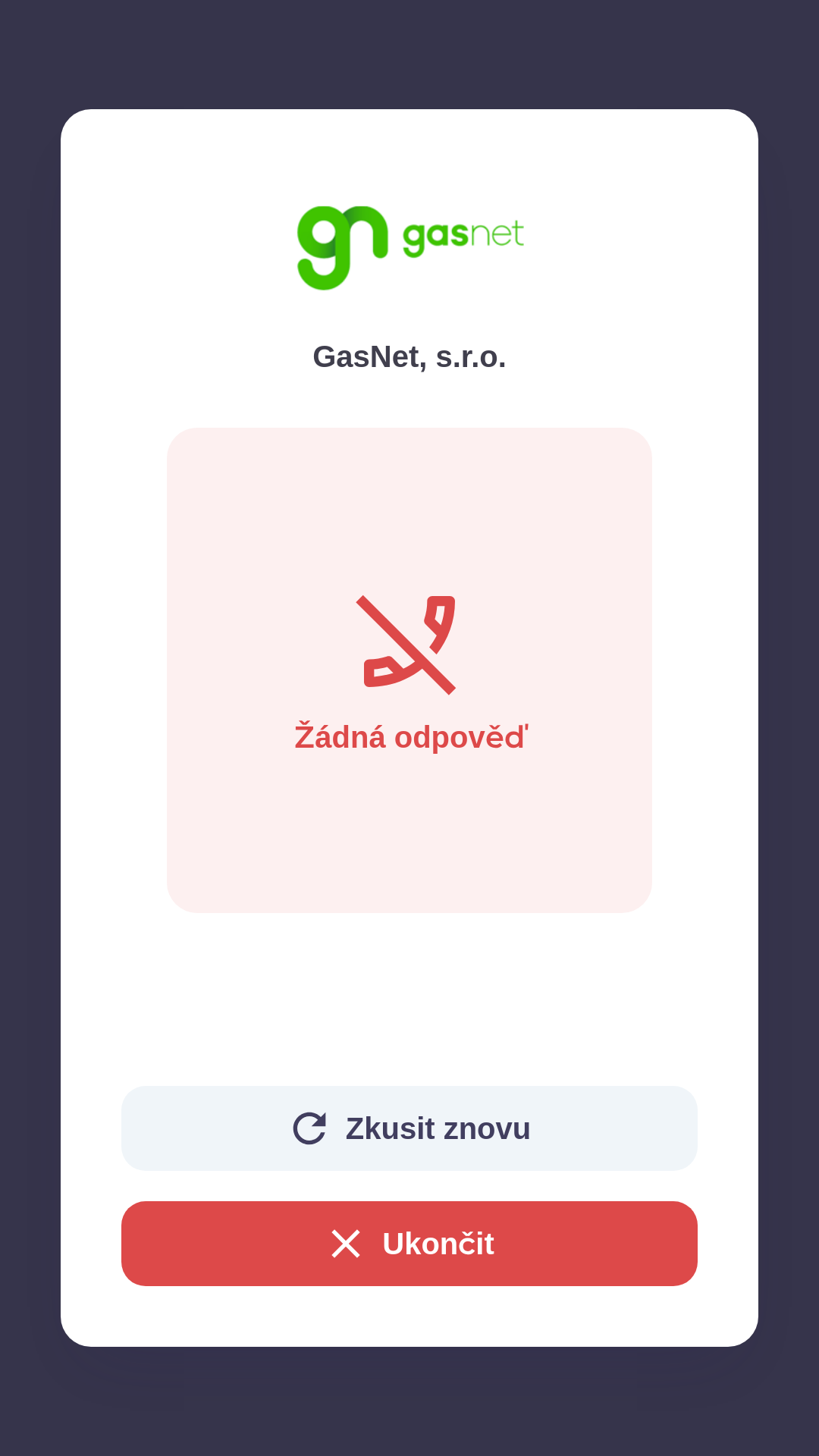
click at [432, 1253] on button "Ukončit" at bounding box center [410, 1243] width 576 height 85
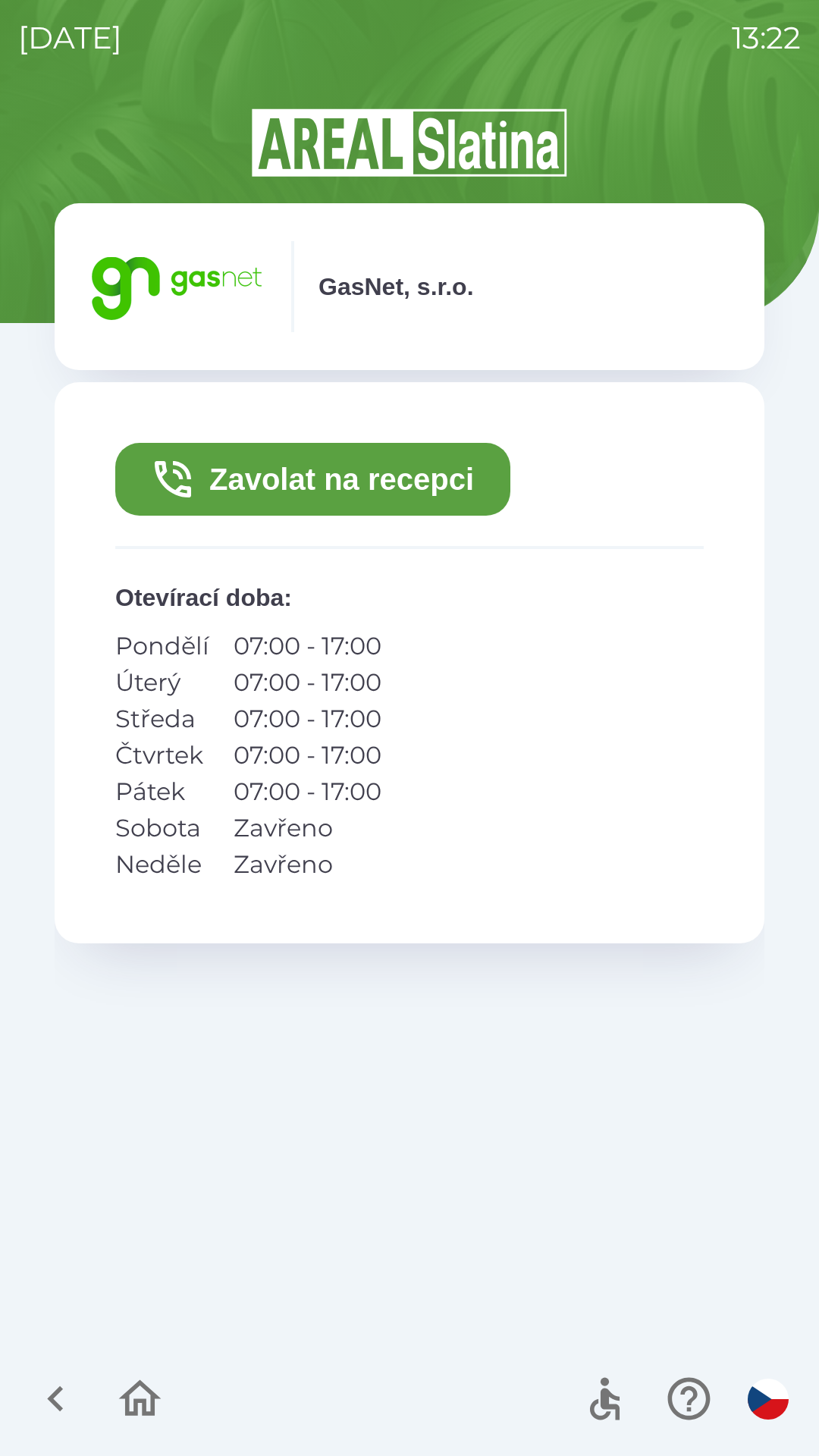
click at [138, 1383] on icon "button" at bounding box center [140, 1398] width 42 height 36
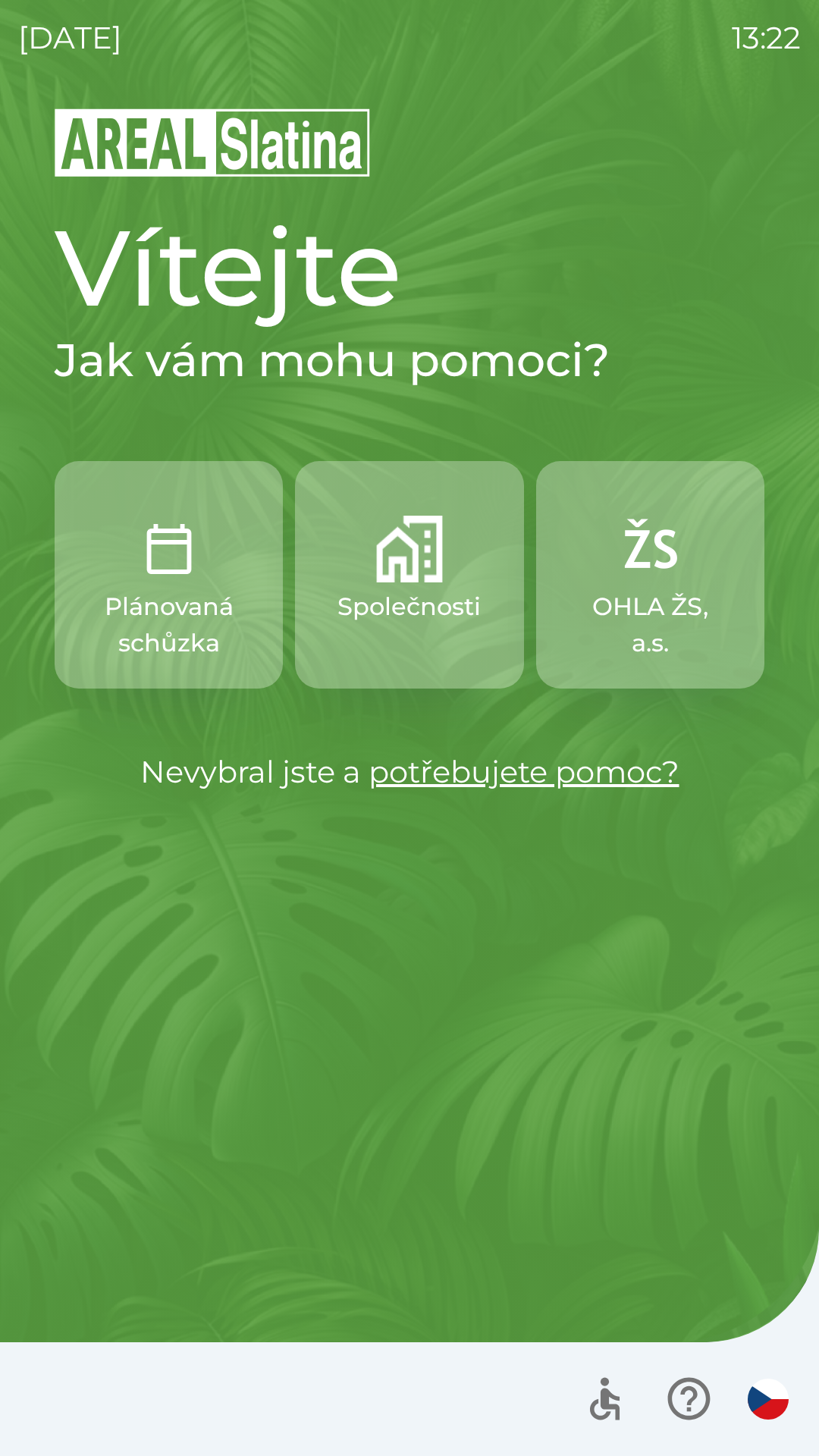
click at [407, 584] on button "Společnosti" at bounding box center [409, 575] width 229 height 228
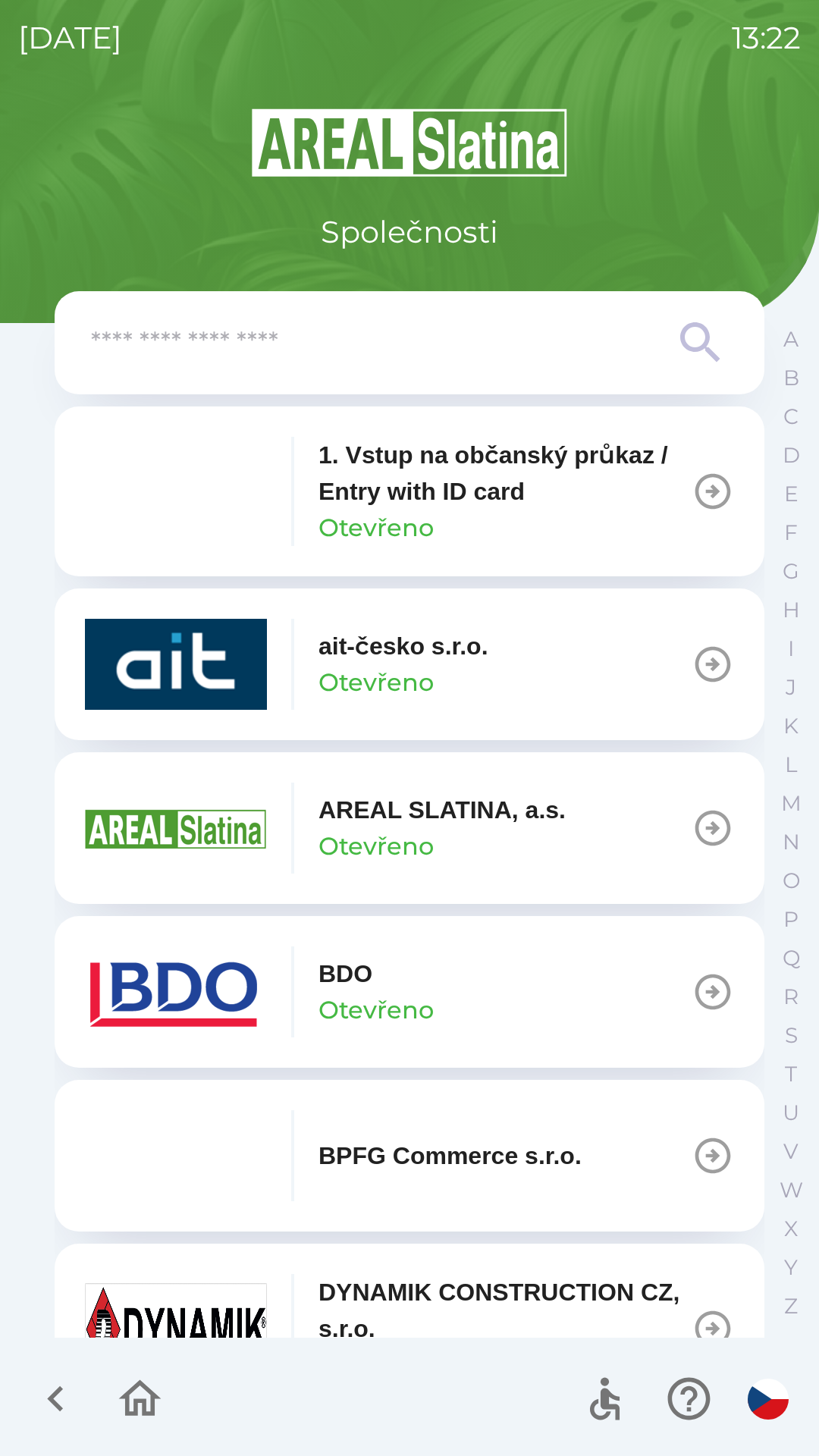
click at [404, 495] on p "1. Vstup na občanský průkaz / Entry with ID card" at bounding box center [505, 473] width 373 height 73
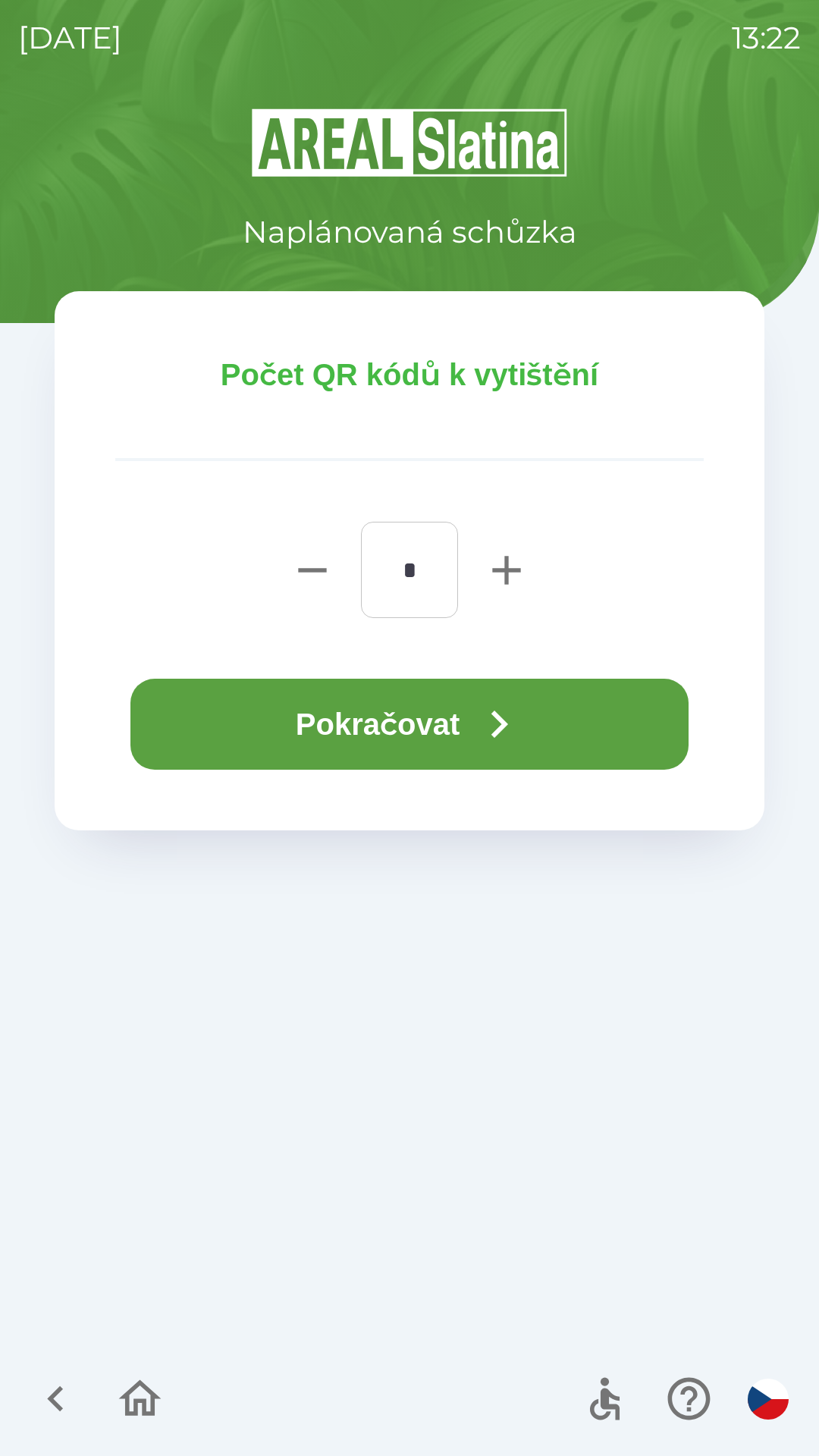
click at [381, 726] on button "Pokračovat" at bounding box center [410, 724] width 558 height 91
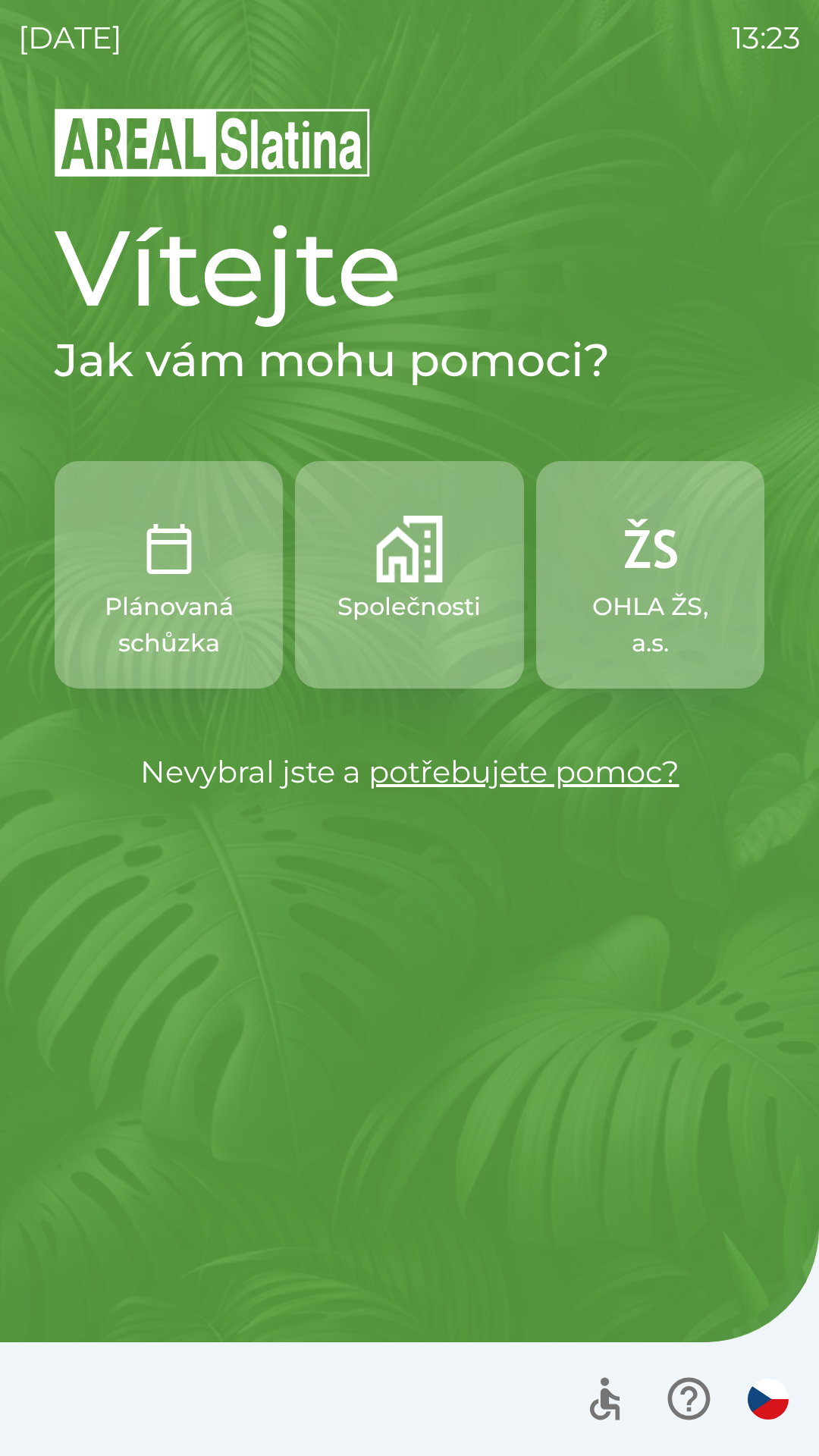
click at [201, 788] on p "Nevybral jste a potřebujete pomoc?" at bounding box center [410, 772] width 710 height 45
click at [799, 441] on div "Vítejte Jak vám mohu pomoci? Plánovaná schůzka Společnosti OHLA ŽS, a.s. Nevybr…" at bounding box center [410, 781] width 783 height 1350
drag, startPoint x: 610, startPoint y: 780, endPoint x: 495, endPoint y: 799, distance: 116.6
click at [495, 799] on div "[DATE] 13:23 Vítejte Jak vám mohu pomoci? Plánovaná schůzka Společnosti OHLA ŽS…" at bounding box center [410, 728] width 819 height 1456
click at [185, 561] on img "button" at bounding box center [168, 549] width 67 height 67
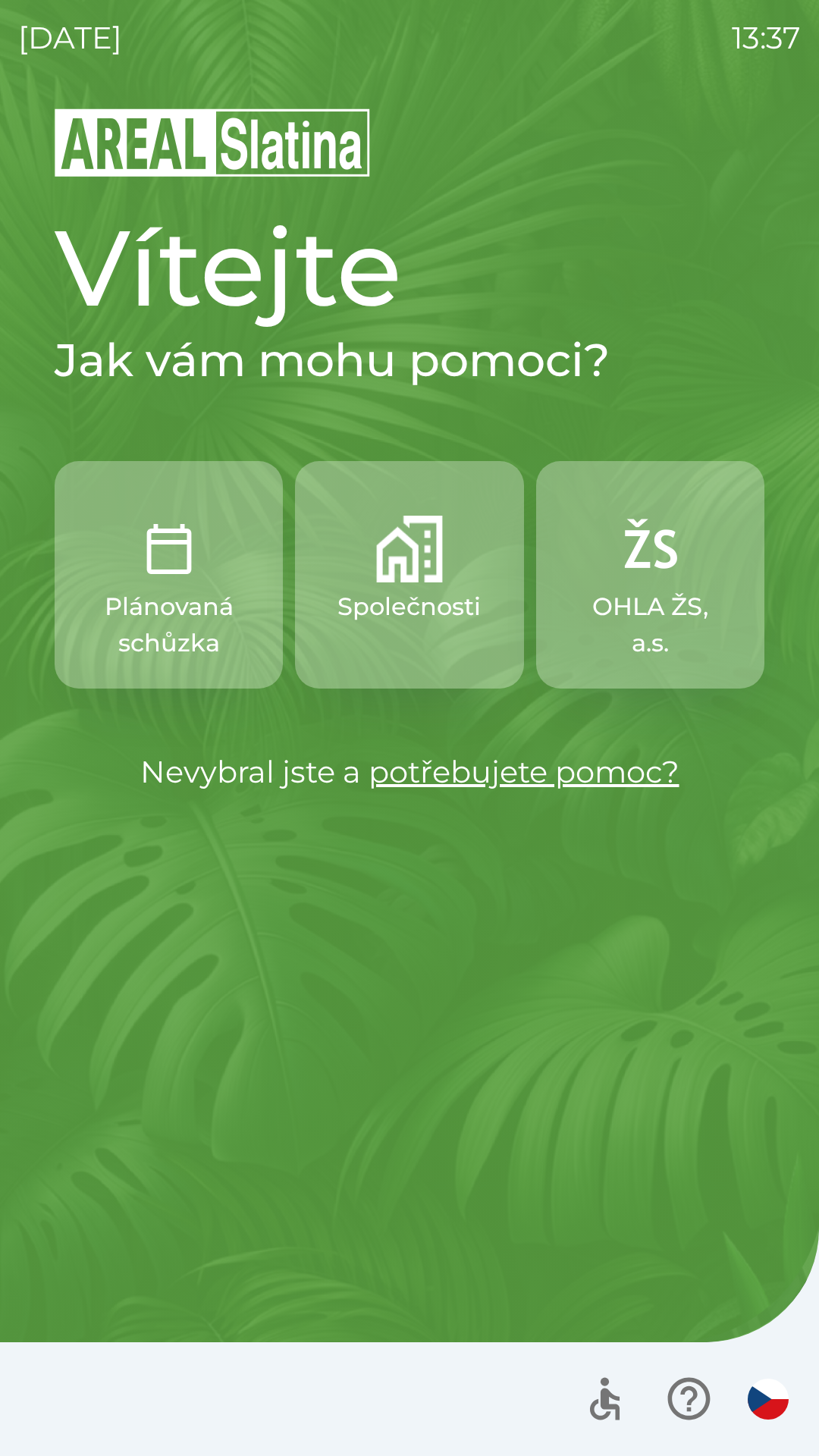
click at [171, 524] on img "button" at bounding box center [168, 549] width 67 height 67
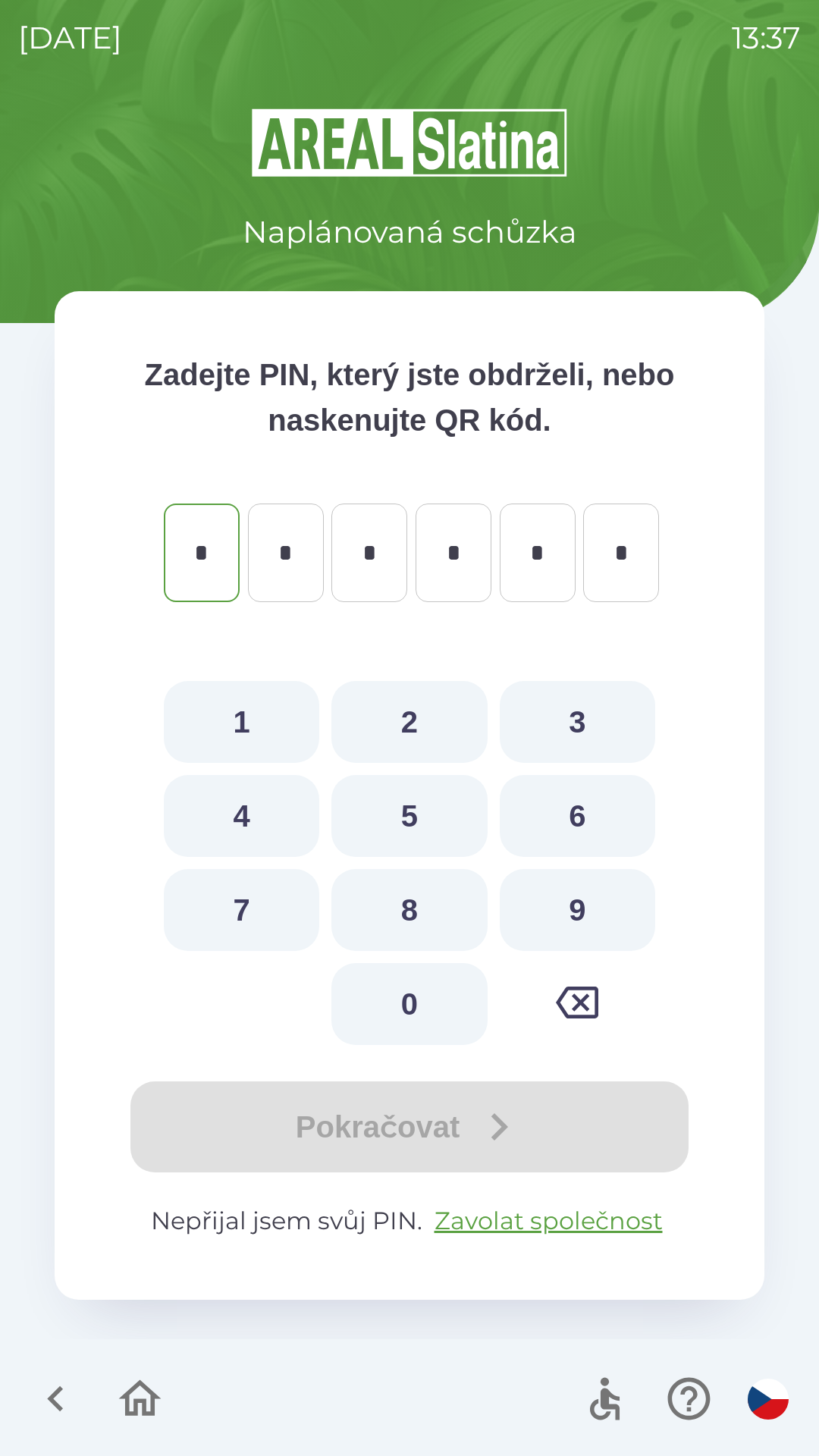
click at [564, 891] on button "9" at bounding box center [577, 910] width 155 height 82
type input "*"
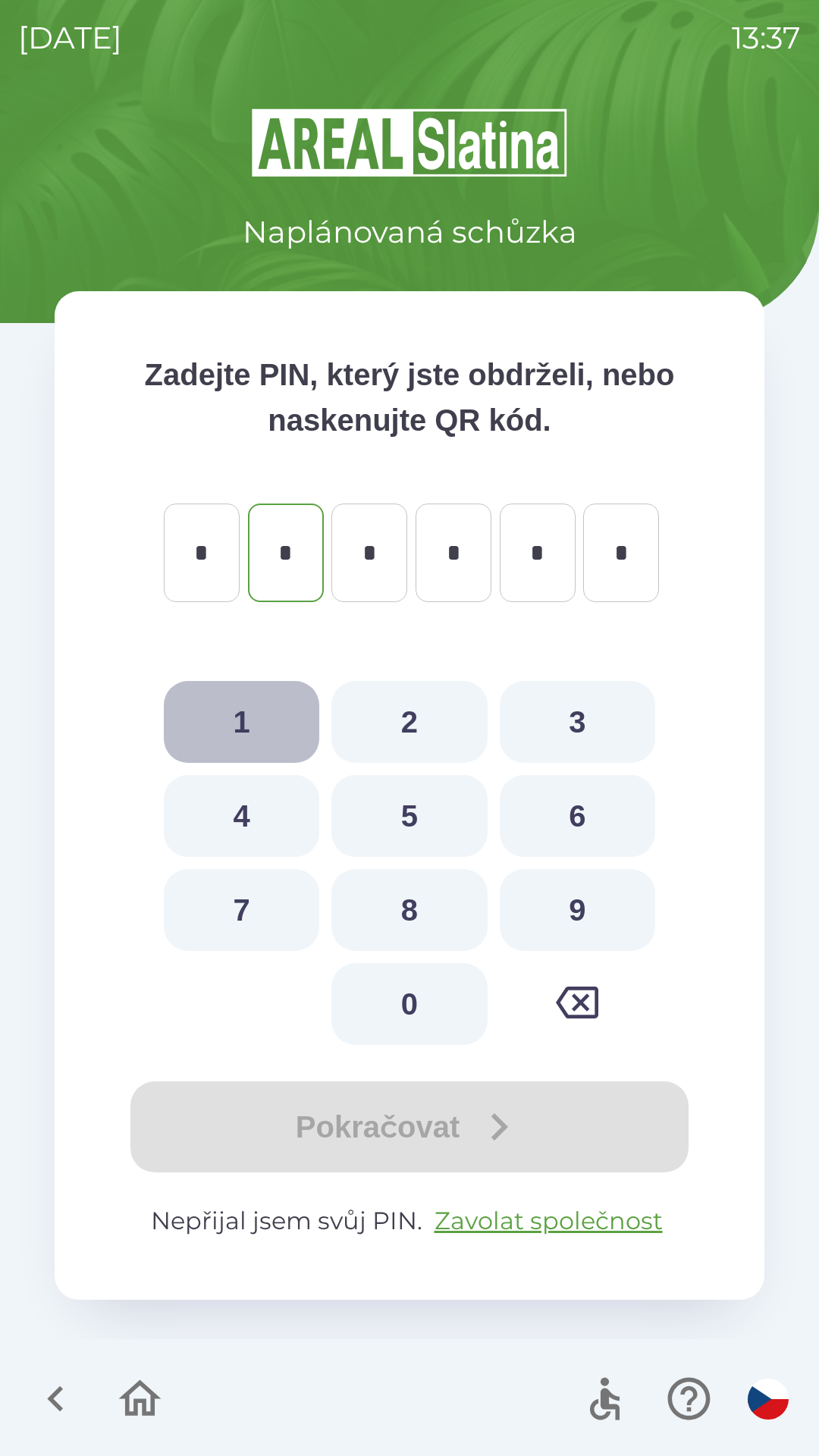
click at [241, 723] on button "1" at bounding box center [241, 721] width 155 height 82
type input "*"
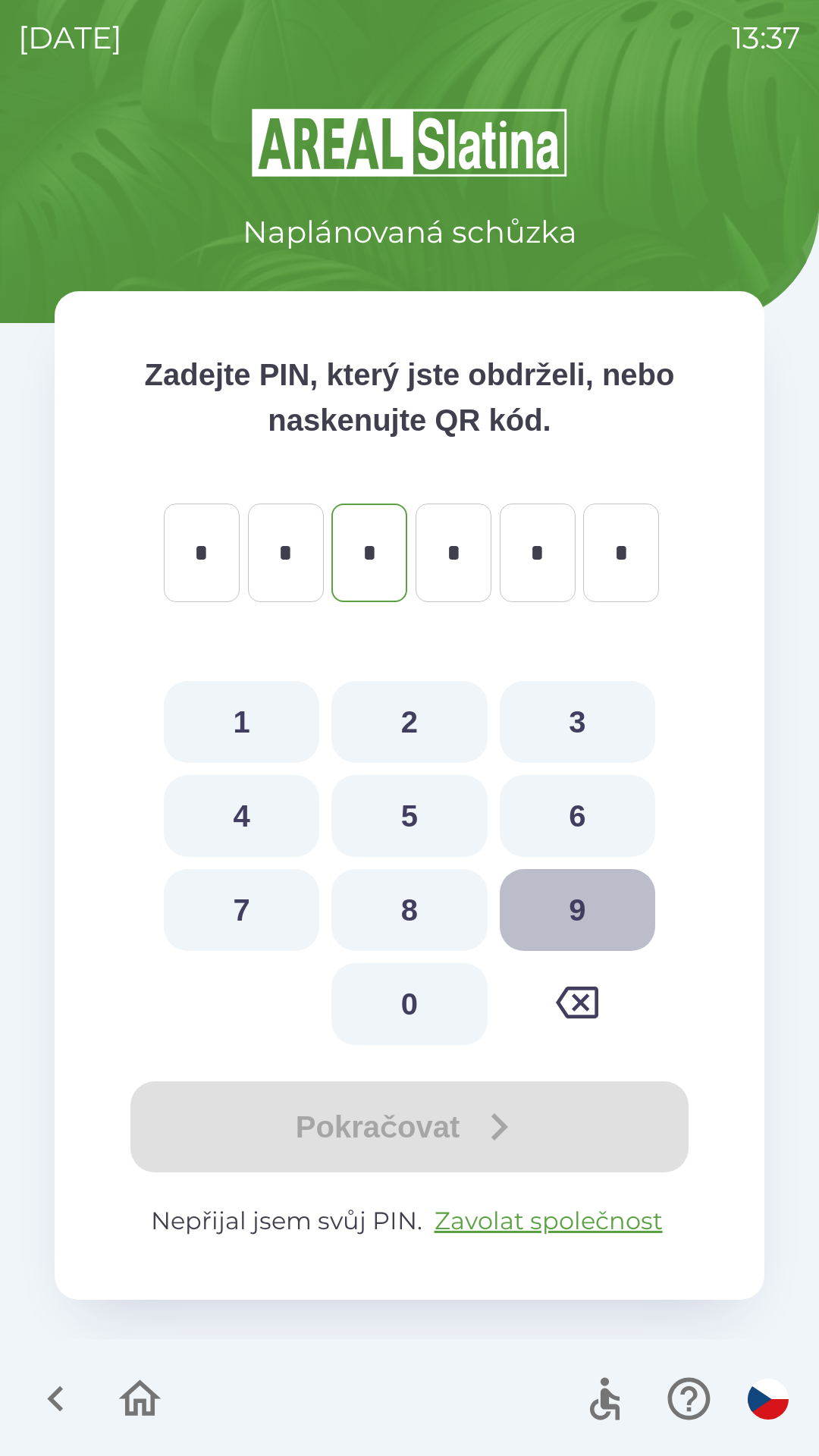
click at [567, 910] on button "9" at bounding box center [577, 910] width 155 height 82
type input "*"
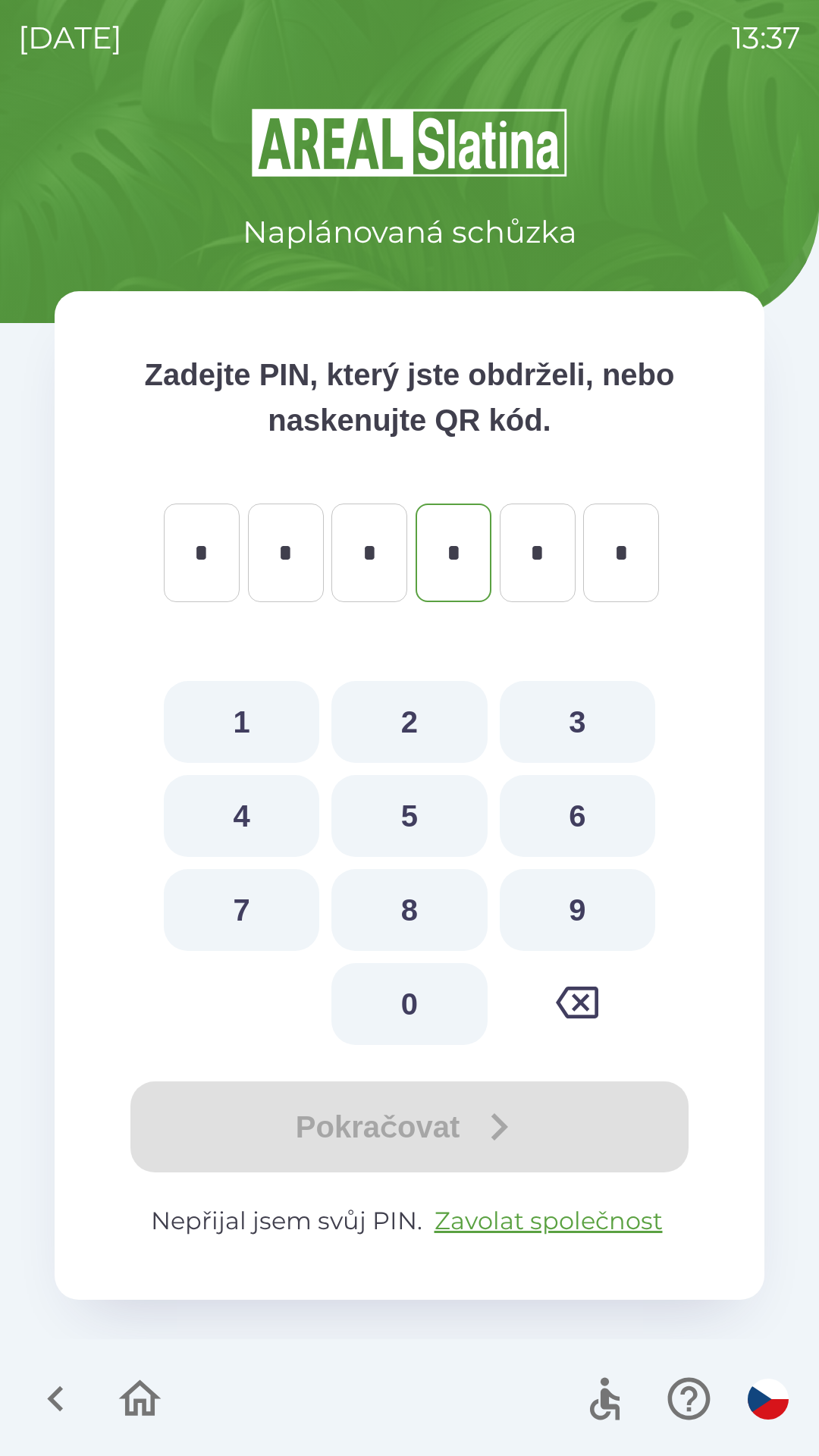
click at [401, 713] on button "2" at bounding box center [409, 721] width 155 height 82
type input "*"
click at [49, 1378] on icon "button" at bounding box center [56, 1399] width 51 height 51
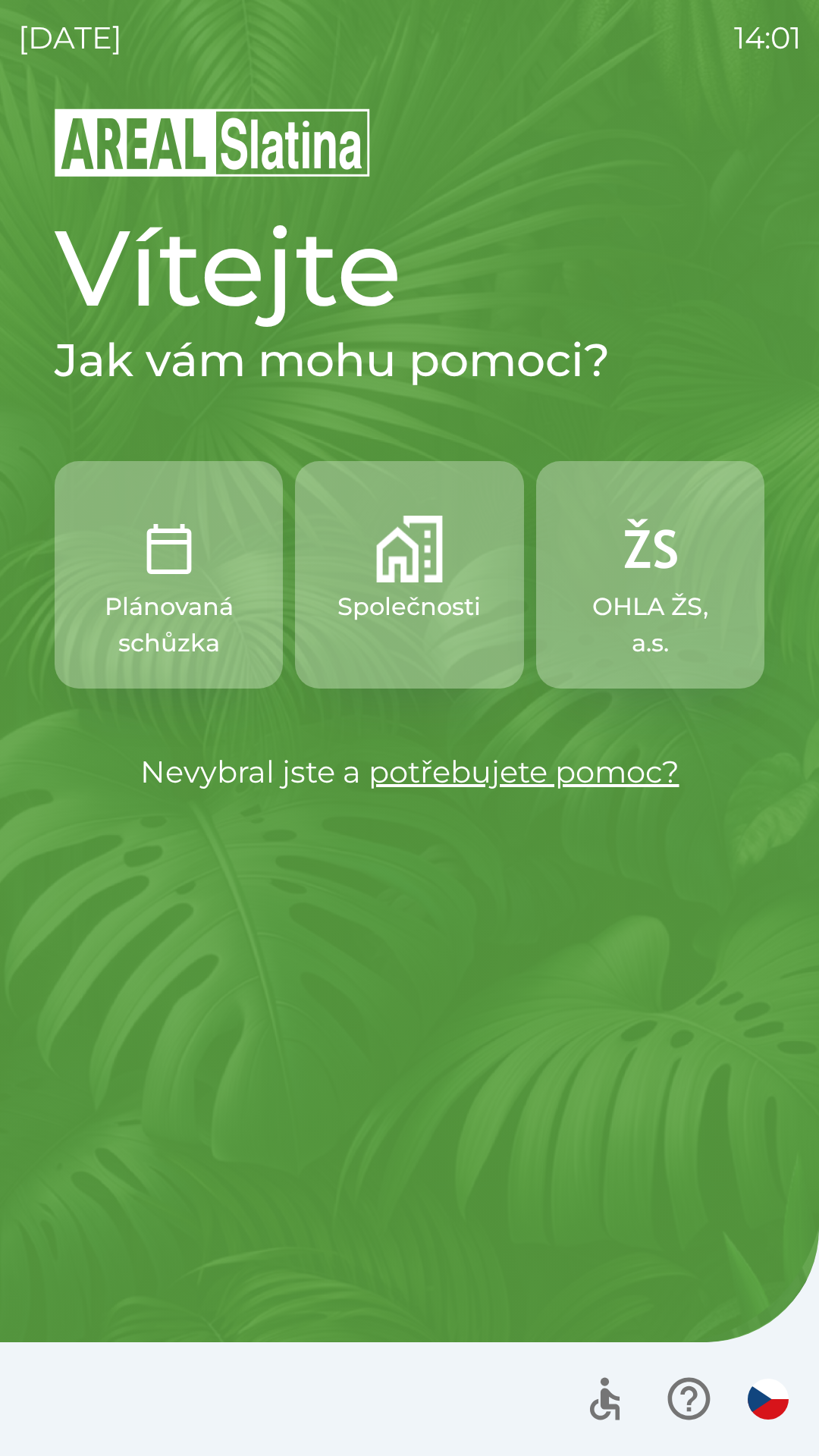
click at [150, 600] on p "Plánovaná schůzka" at bounding box center [168, 625] width 155 height 73
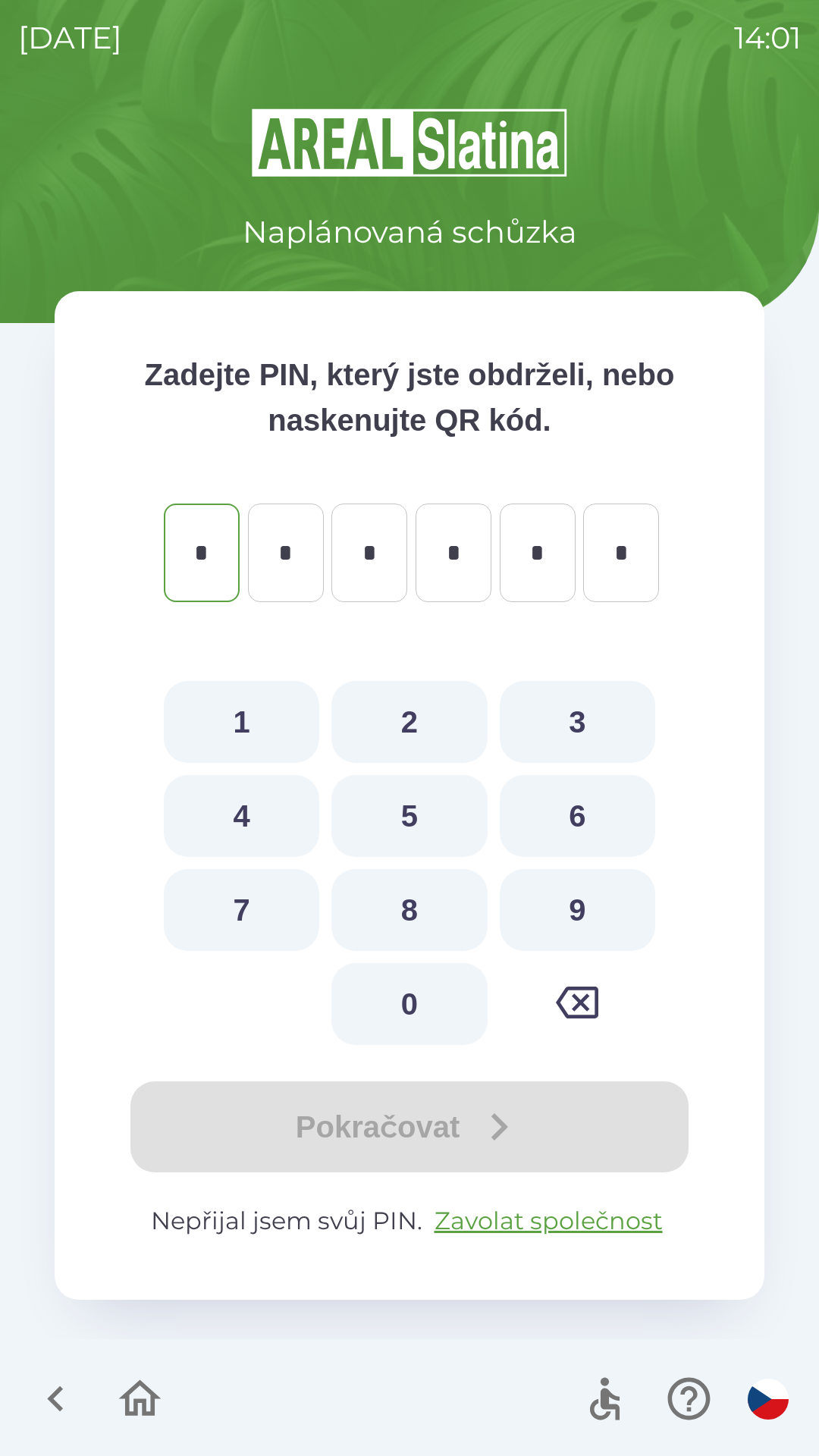
click at [582, 917] on button "9" at bounding box center [577, 910] width 155 height 82
type input "*"
click at [582, 820] on button "6" at bounding box center [577, 815] width 155 height 82
type input "*"
click at [258, 806] on button "4" at bounding box center [241, 815] width 155 height 82
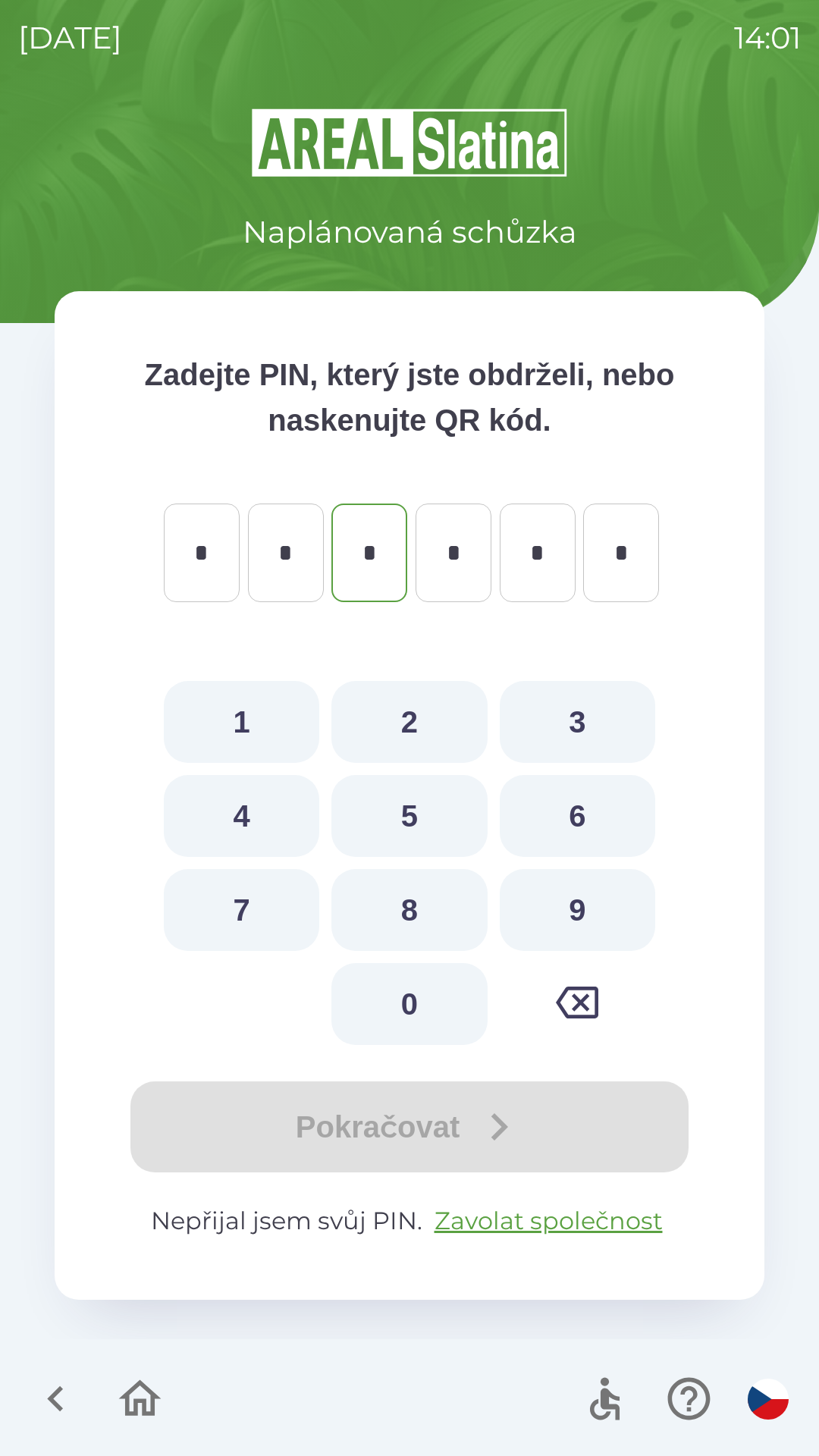
type input "*"
click at [386, 721] on button "2" at bounding box center [409, 721] width 155 height 82
click at [400, 1112] on div "Pokračovat" at bounding box center [410, 1127] width 589 height 91
click at [563, 1001] on icon "button" at bounding box center [576, 1002] width 42 height 42
type input "*"
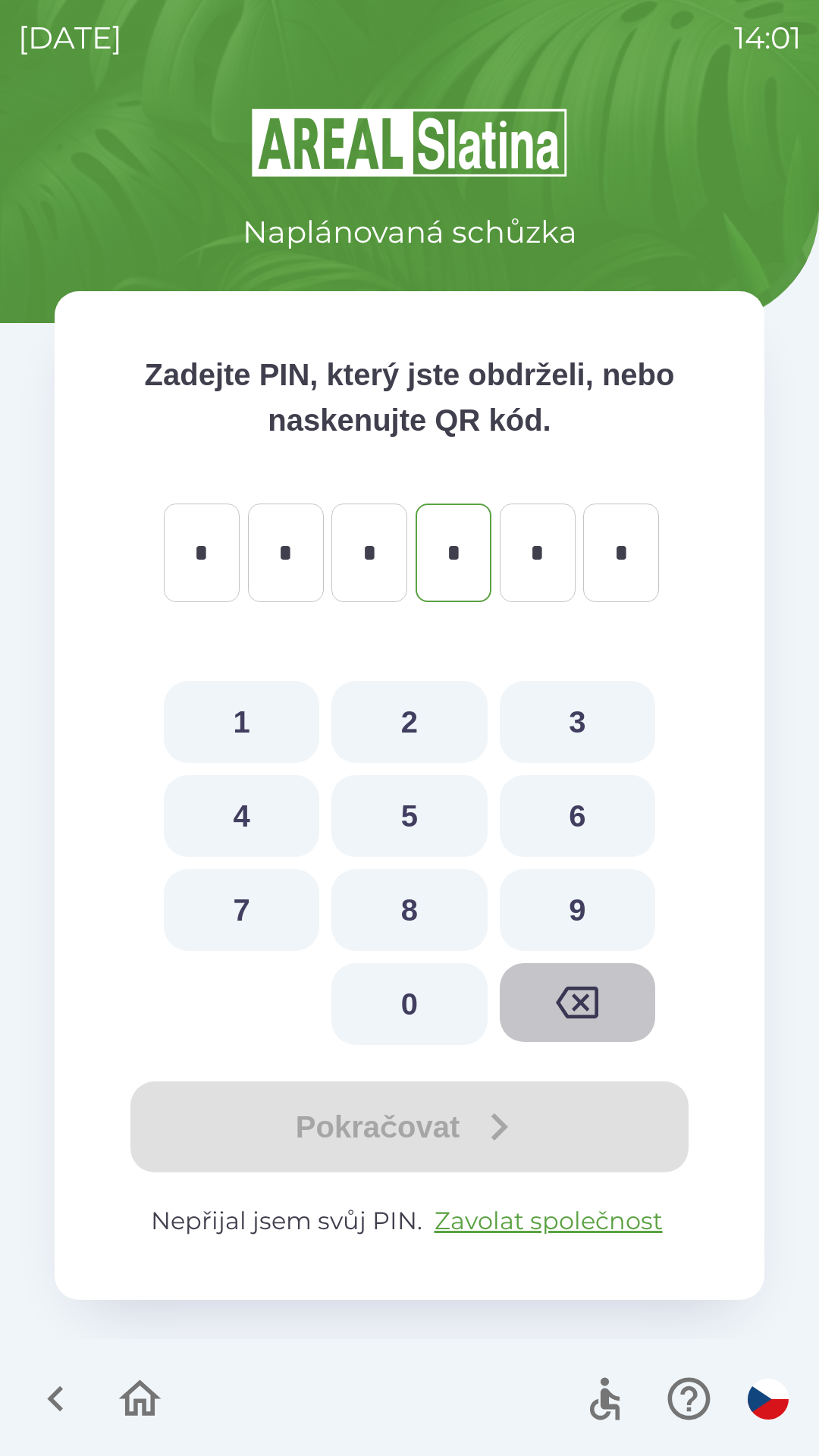
click at [563, 1019] on icon "button" at bounding box center [576, 1002] width 42 height 42
type input "*"
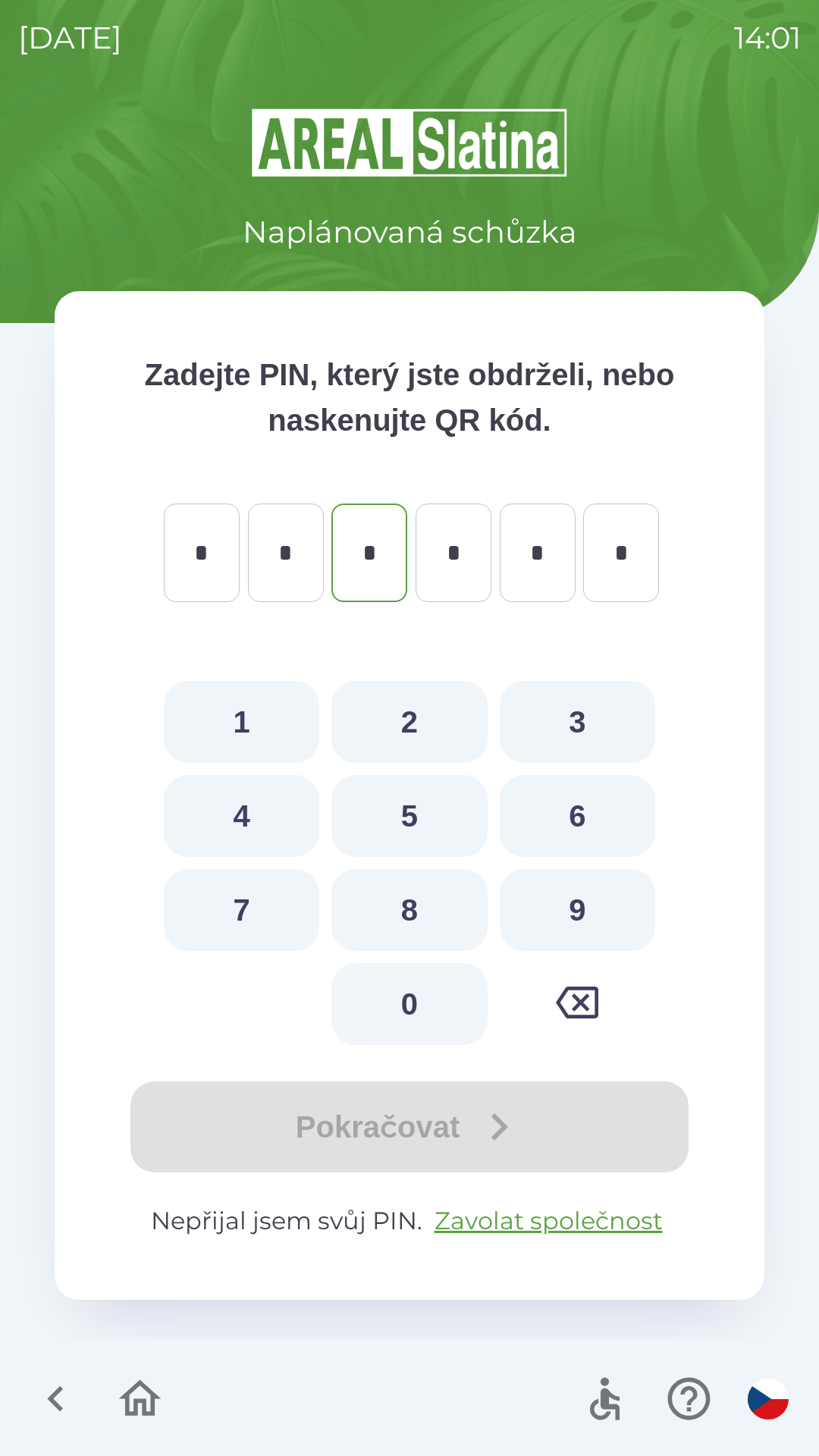
click at [580, 1022] on icon "button" at bounding box center [576, 1002] width 42 height 42
type input "*"
click at [571, 1001] on icon "button" at bounding box center [576, 1002] width 42 height 42
type input "*"
click at [570, 993] on icon "button" at bounding box center [576, 1002] width 42 height 42
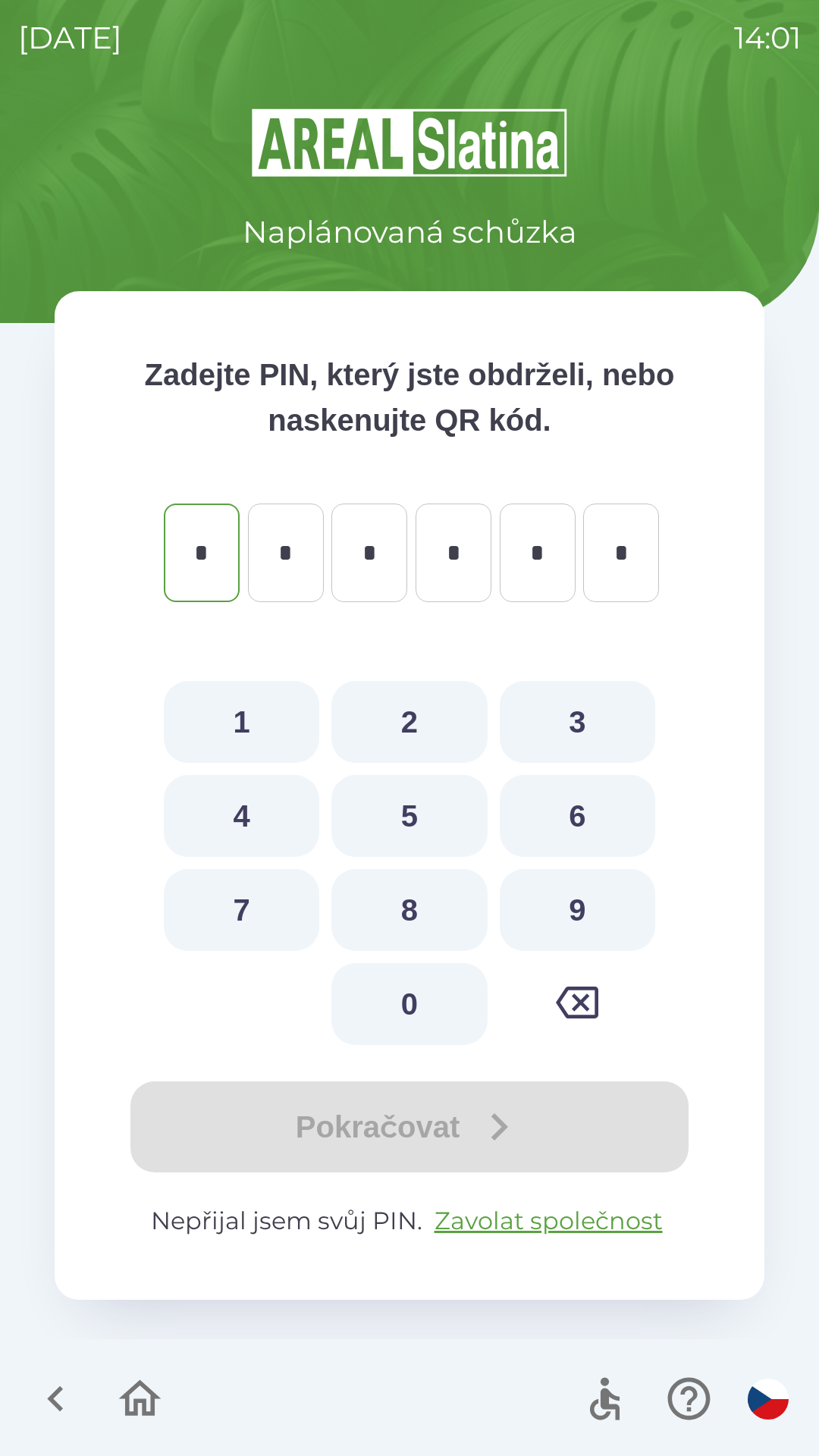
click at [567, 995] on icon "button" at bounding box center [576, 1002] width 42 height 42
